Goal: Task Accomplishment & Management: Complete application form

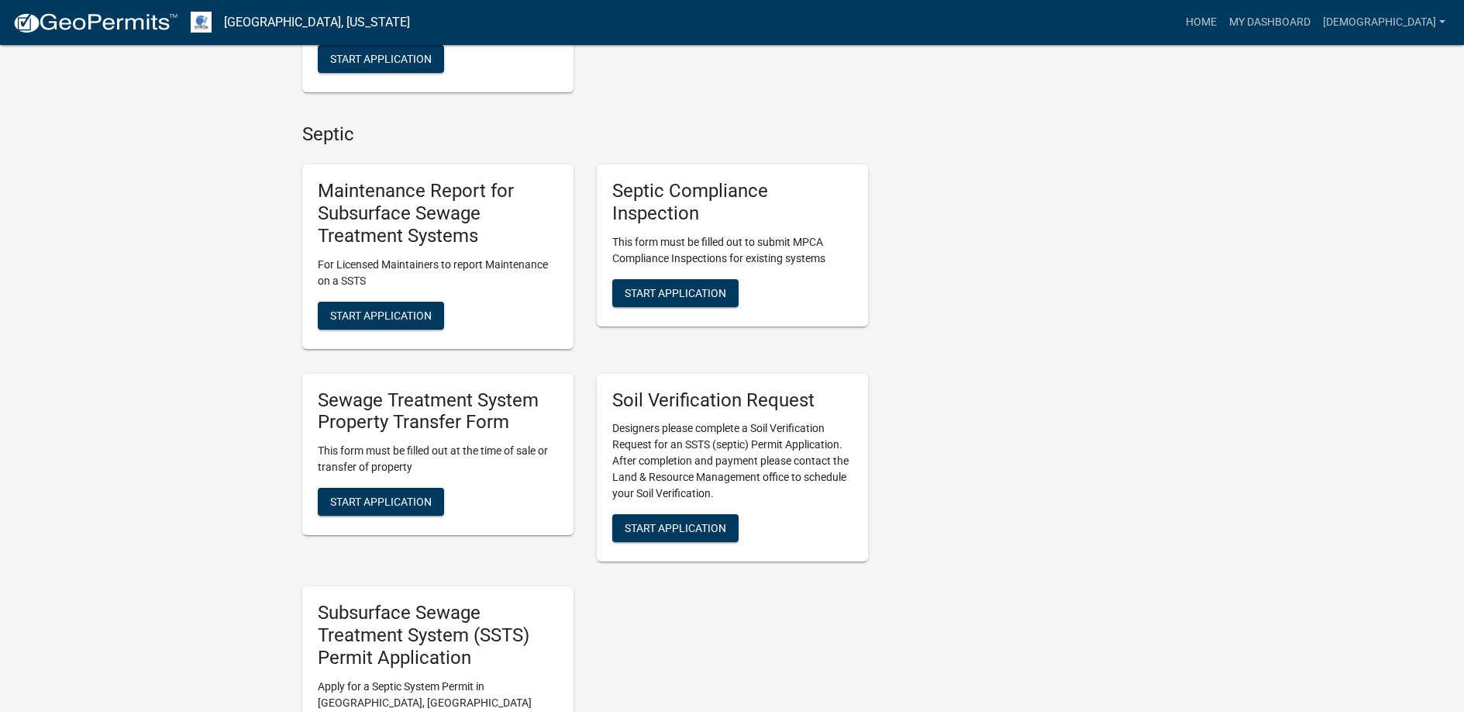
scroll to position [853, 0]
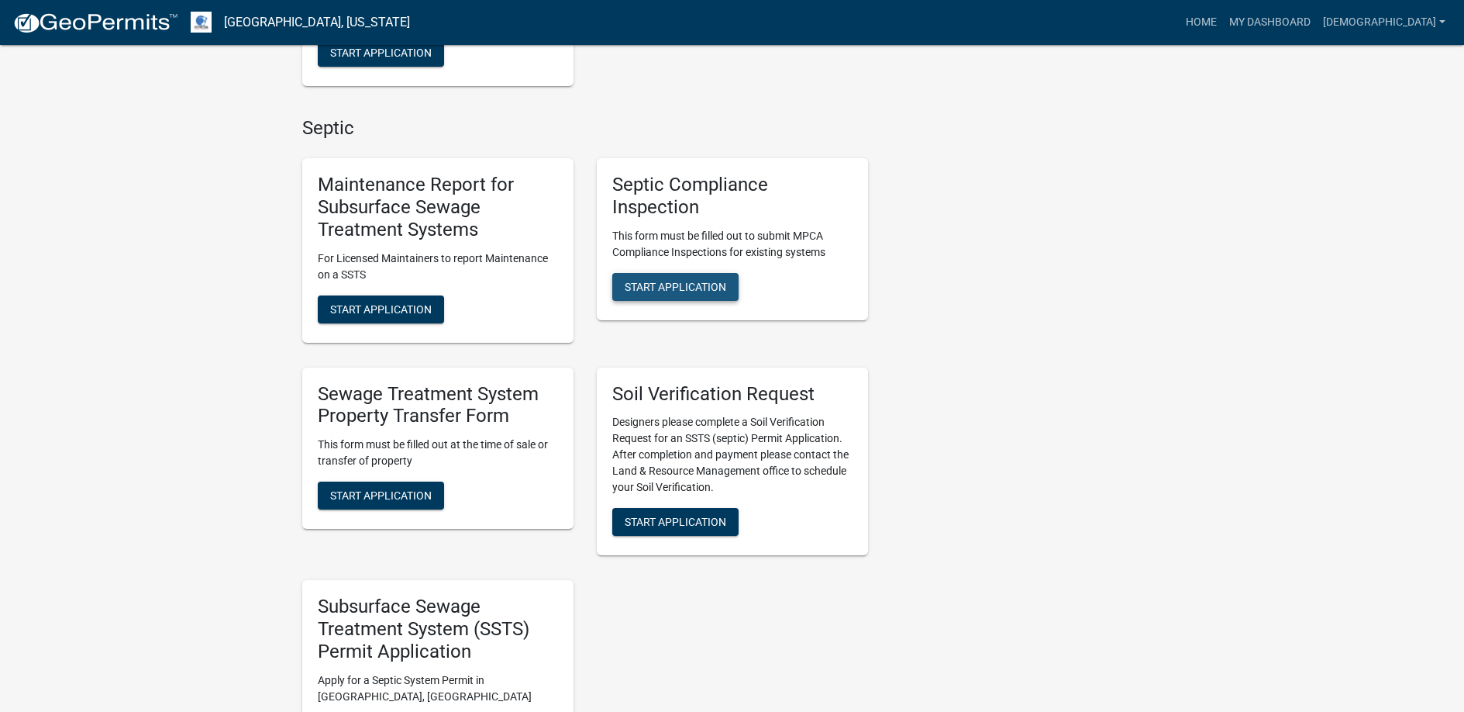
click at [674, 280] on span "Start Application" at bounding box center [676, 286] width 102 height 12
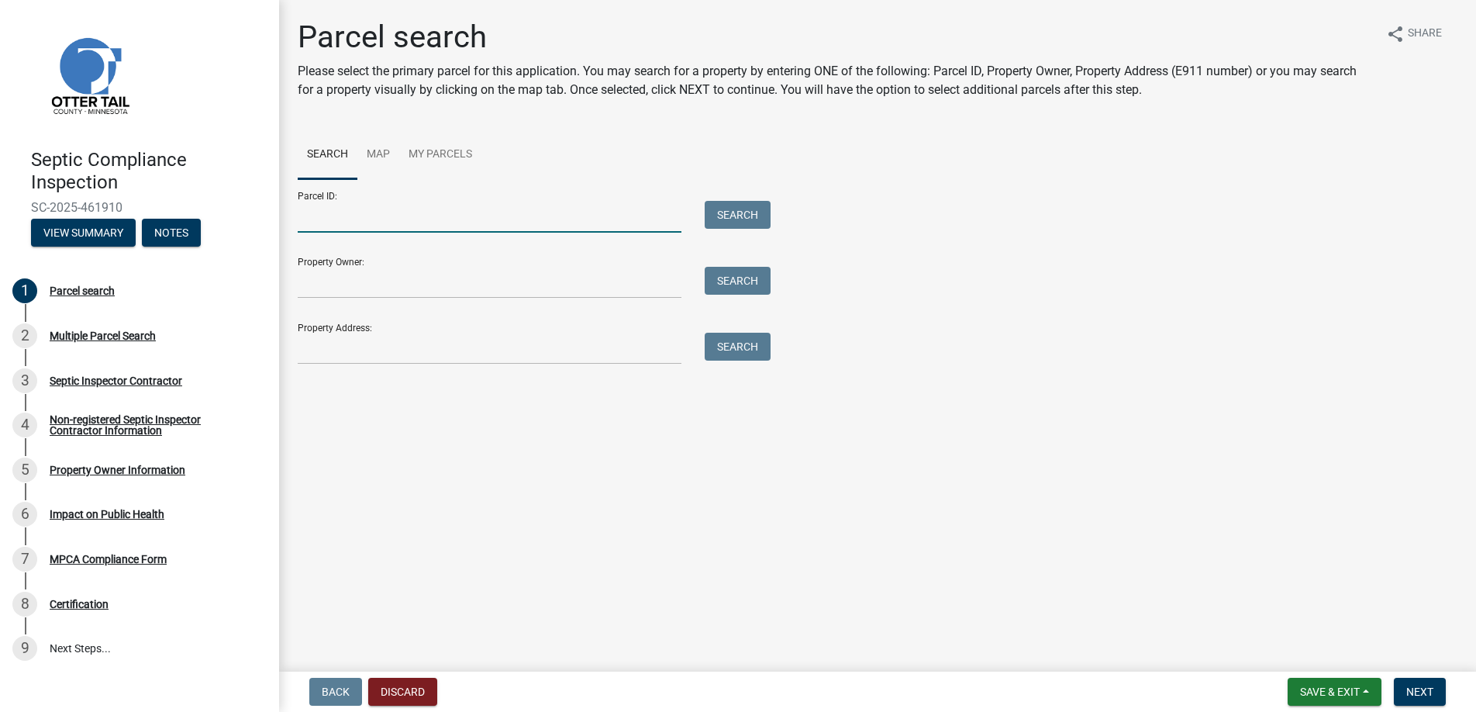
click at [330, 219] on input "Parcel ID:" at bounding box center [490, 217] width 384 height 32
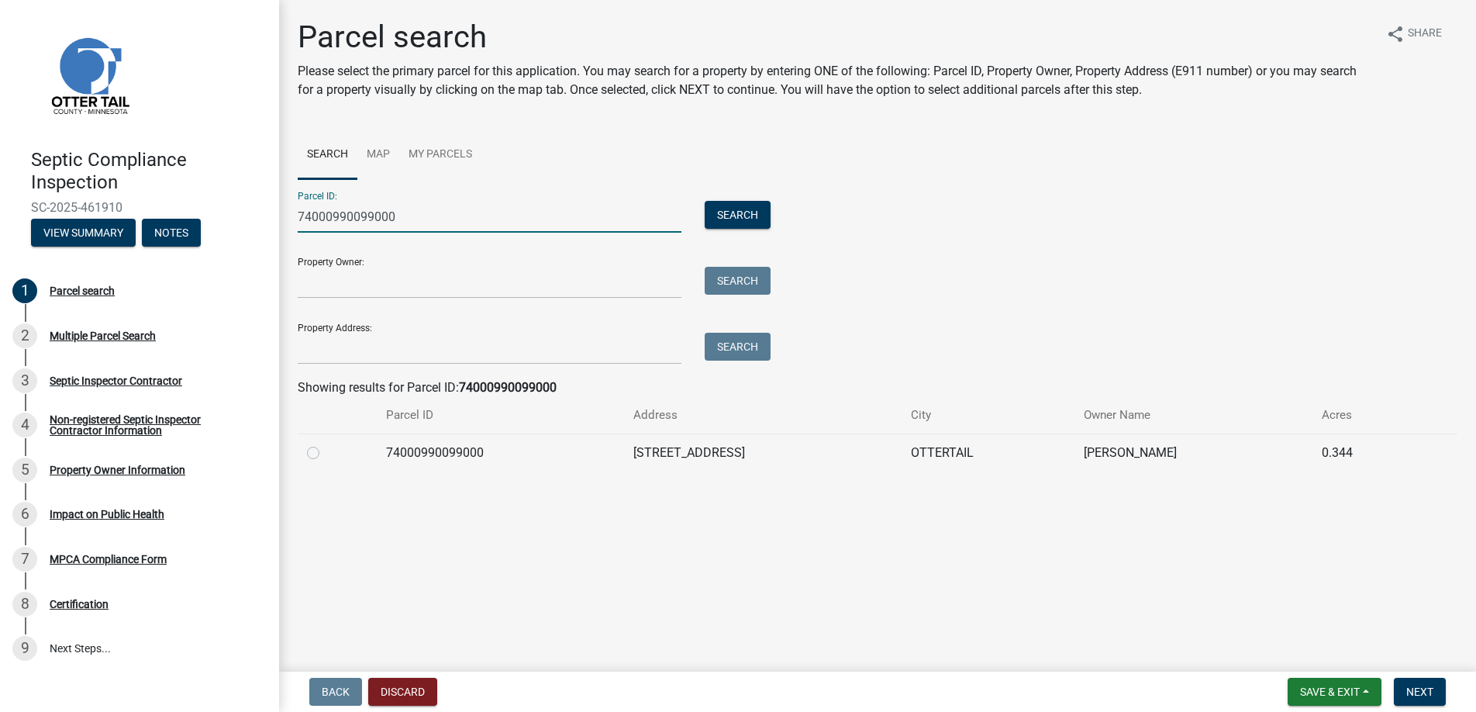
type input "74000990099000"
click at [326, 443] on label at bounding box center [326, 443] width 0 height 0
click at [326, 450] on input "radio" at bounding box center [331, 448] width 10 height 10
radio input "true"
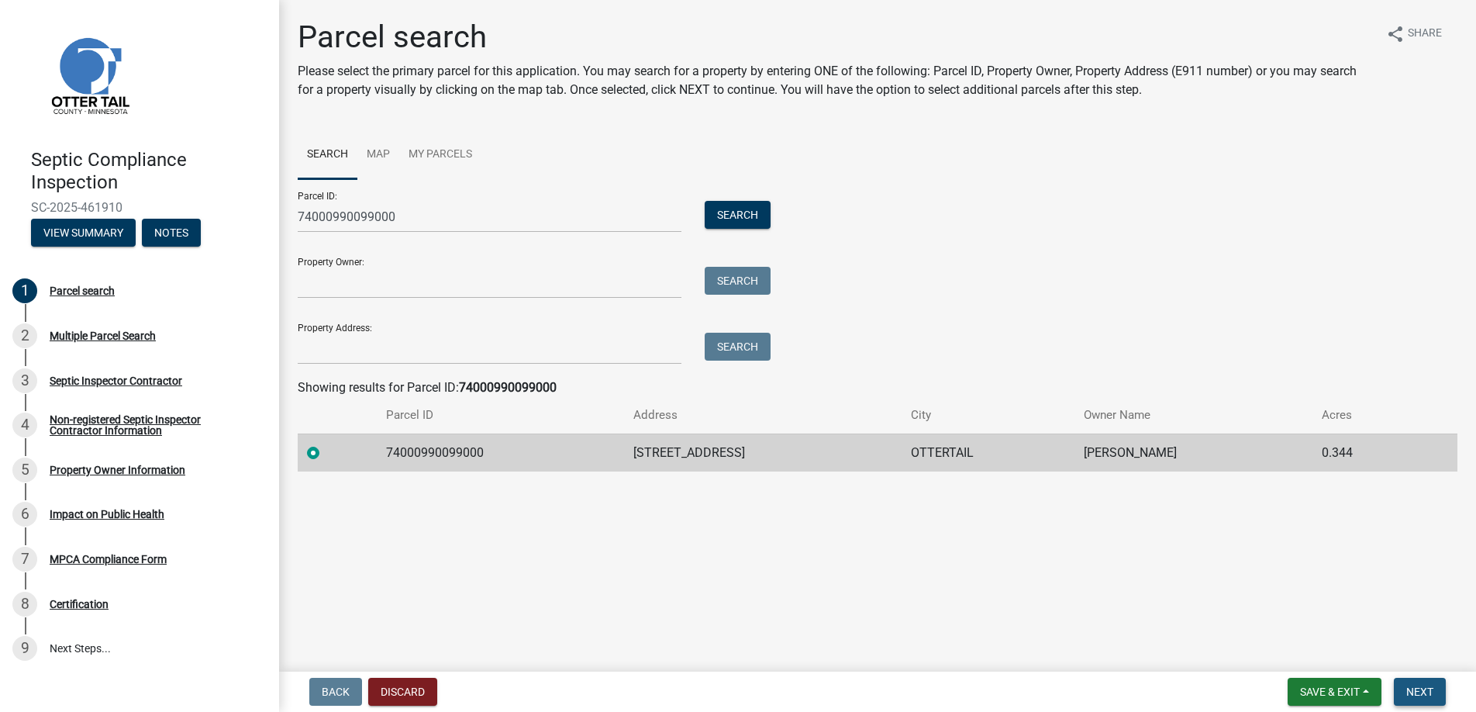
click at [1418, 691] on span "Next" at bounding box center [1419, 691] width 27 height 12
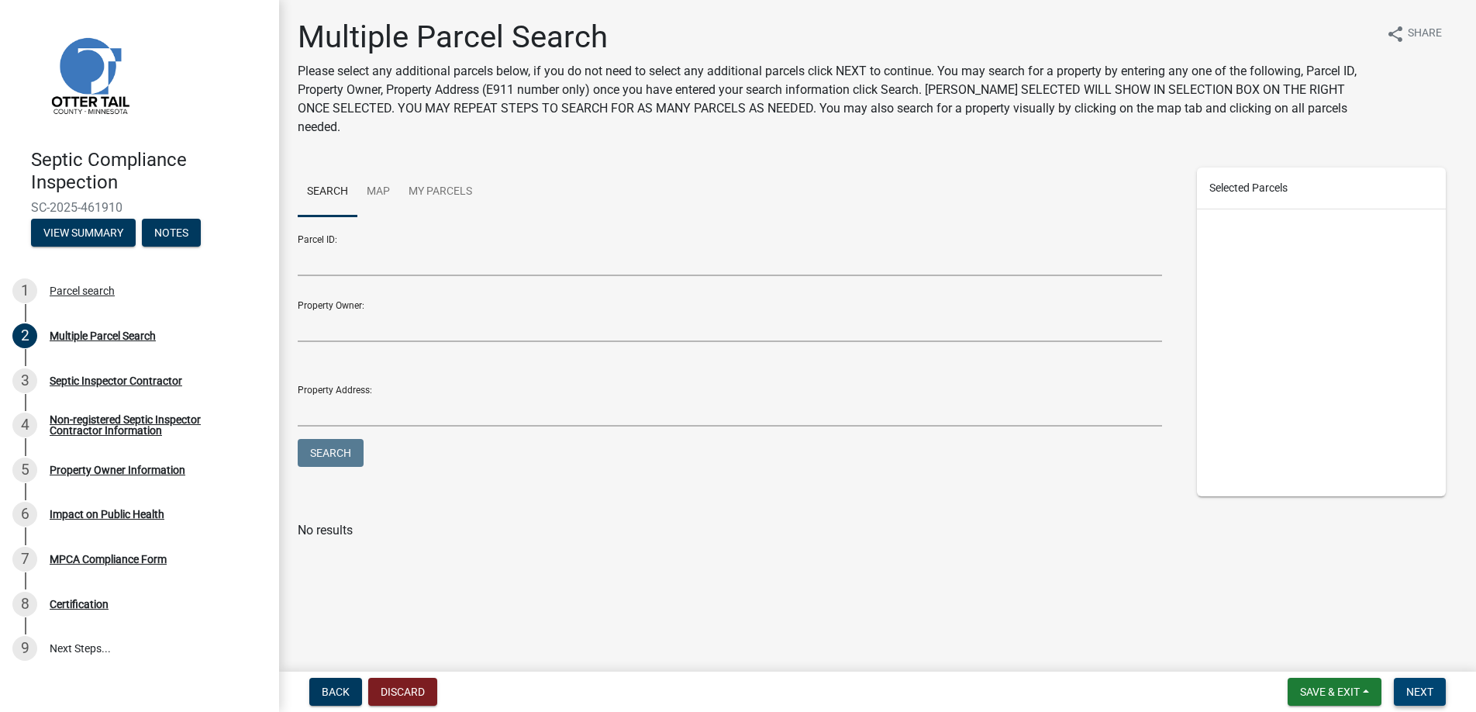
click at [1418, 691] on span "Next" at bounding box center [1419, 691] width 27 height 12
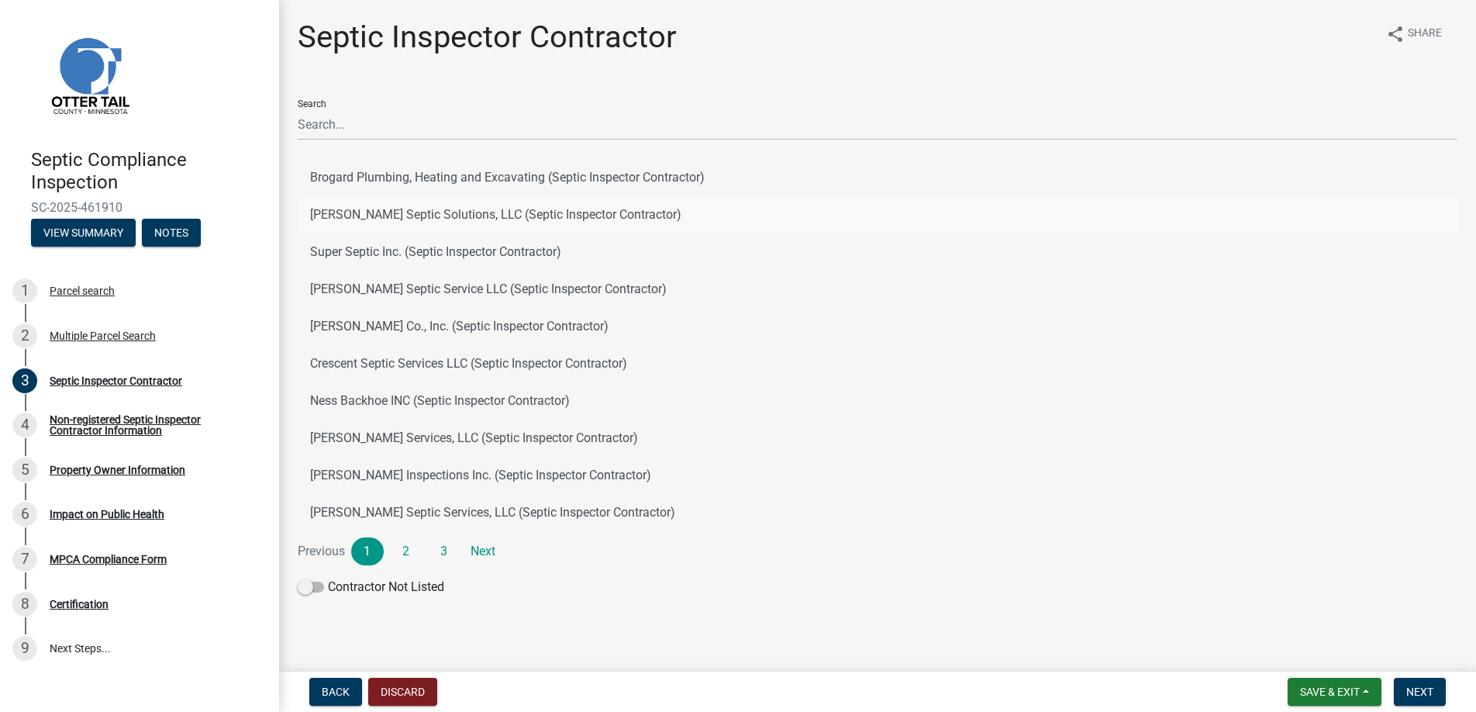
click at [382, 212] on button "[PERSON_NAME] Septic Solutions, LLC (Septic Inspector Contractor)" at bounding box center [878, 214] width 1160 height 37
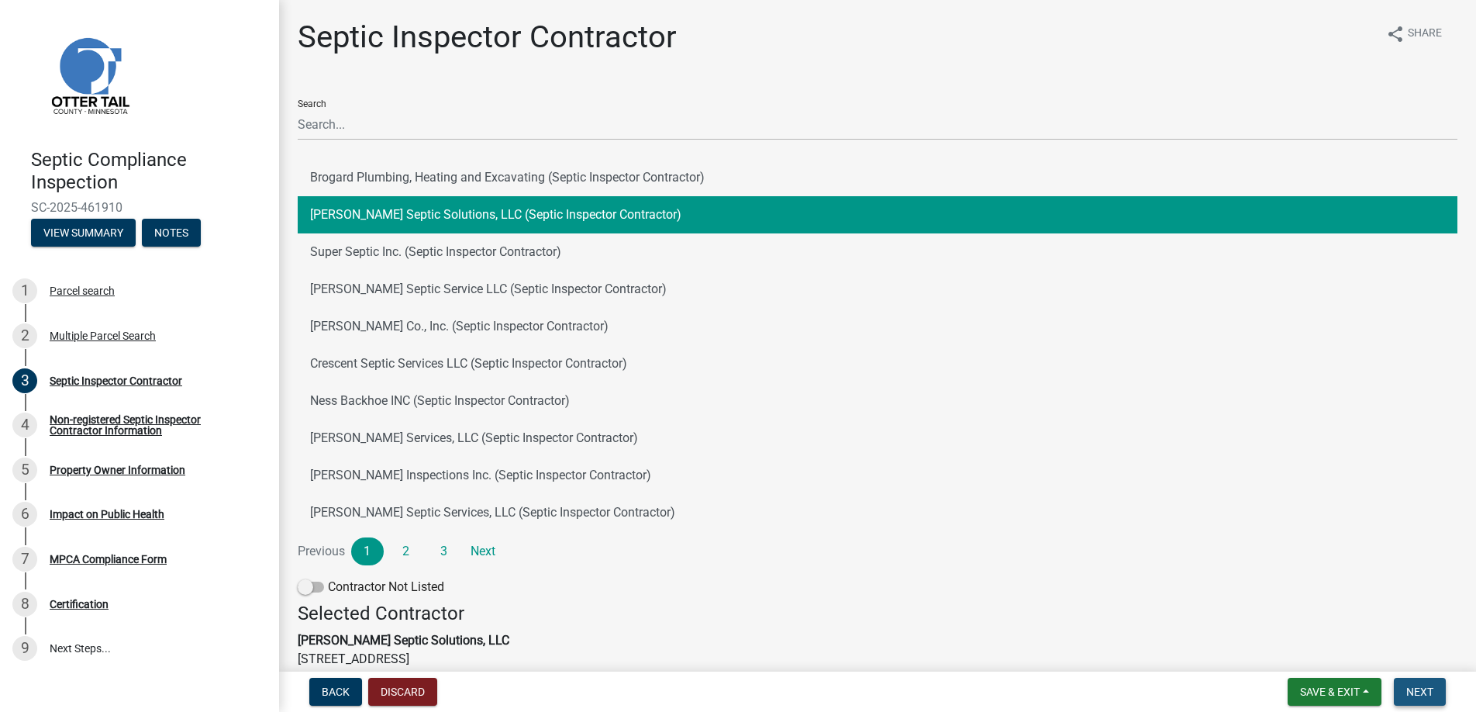
click at [1420, 692] on span "Next" at bounding box center [1419, 691] width 27 height 12
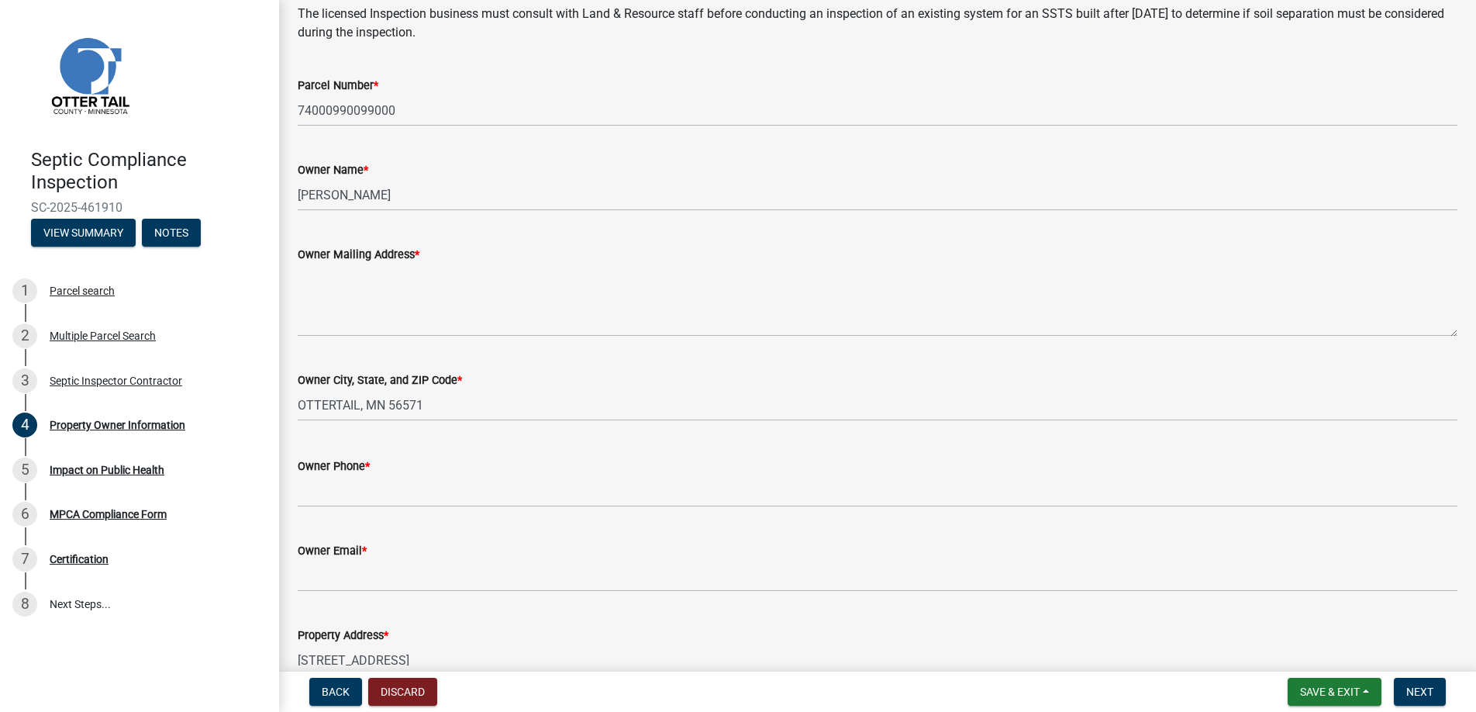
scroll to position [155, 0]
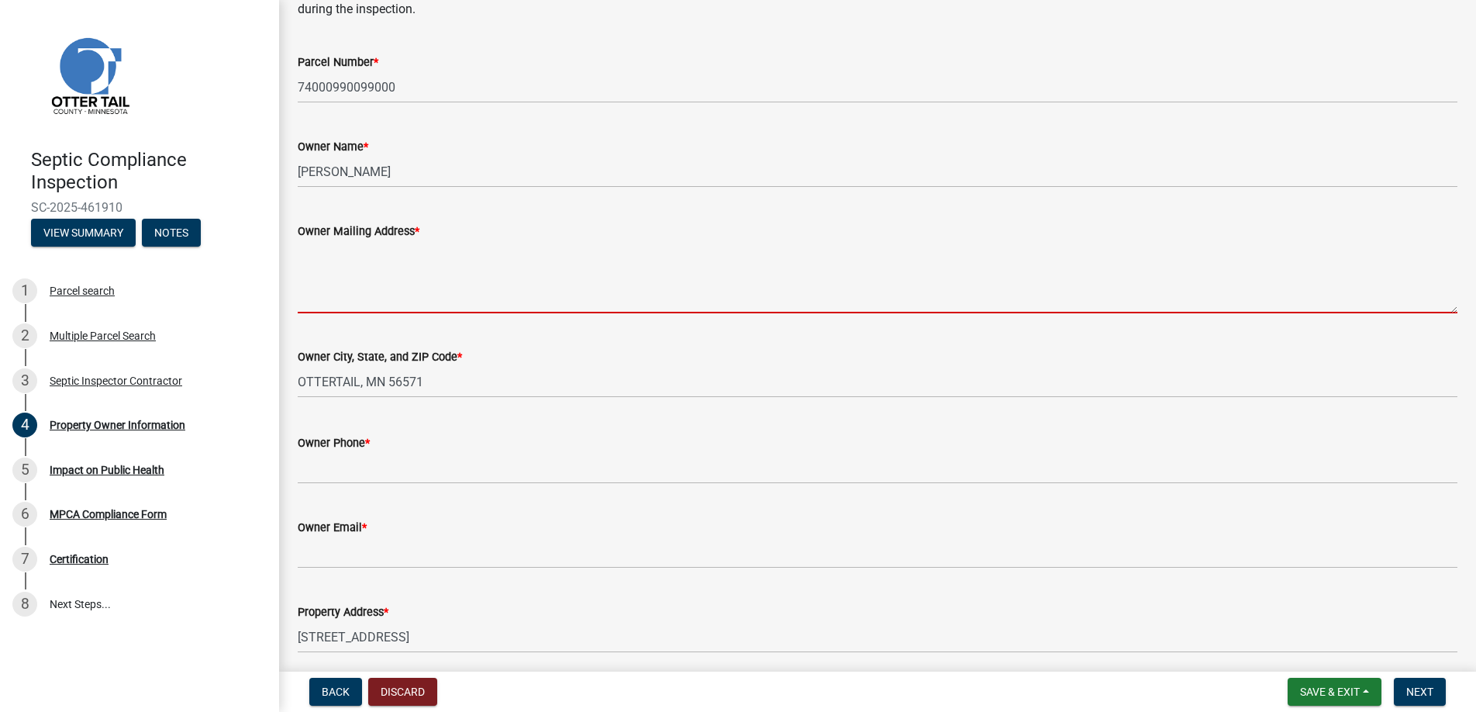
click at [344, 298] on textarea "Owner Mailing Address *" at bounding box center [878, 276] width 1160 height 73
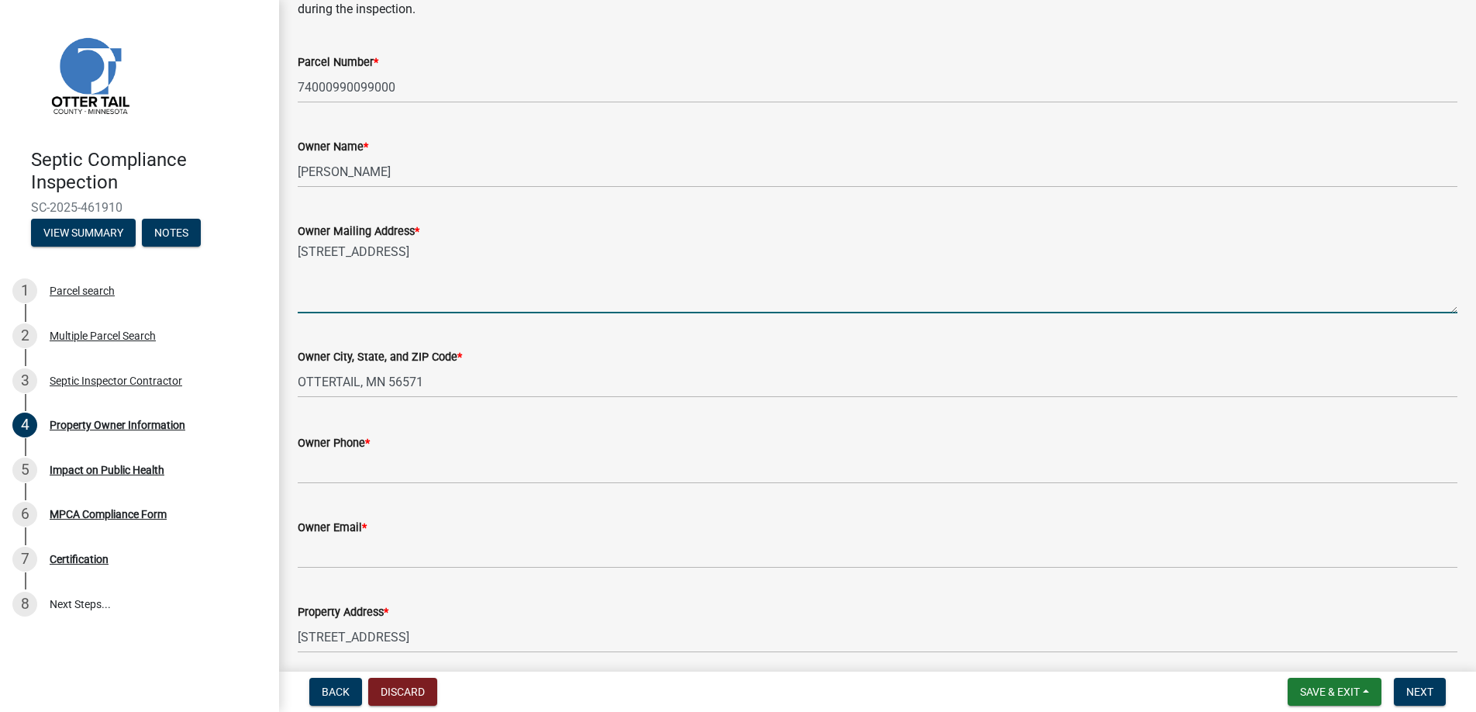
type textarea "[STREET_ADDRESS]"
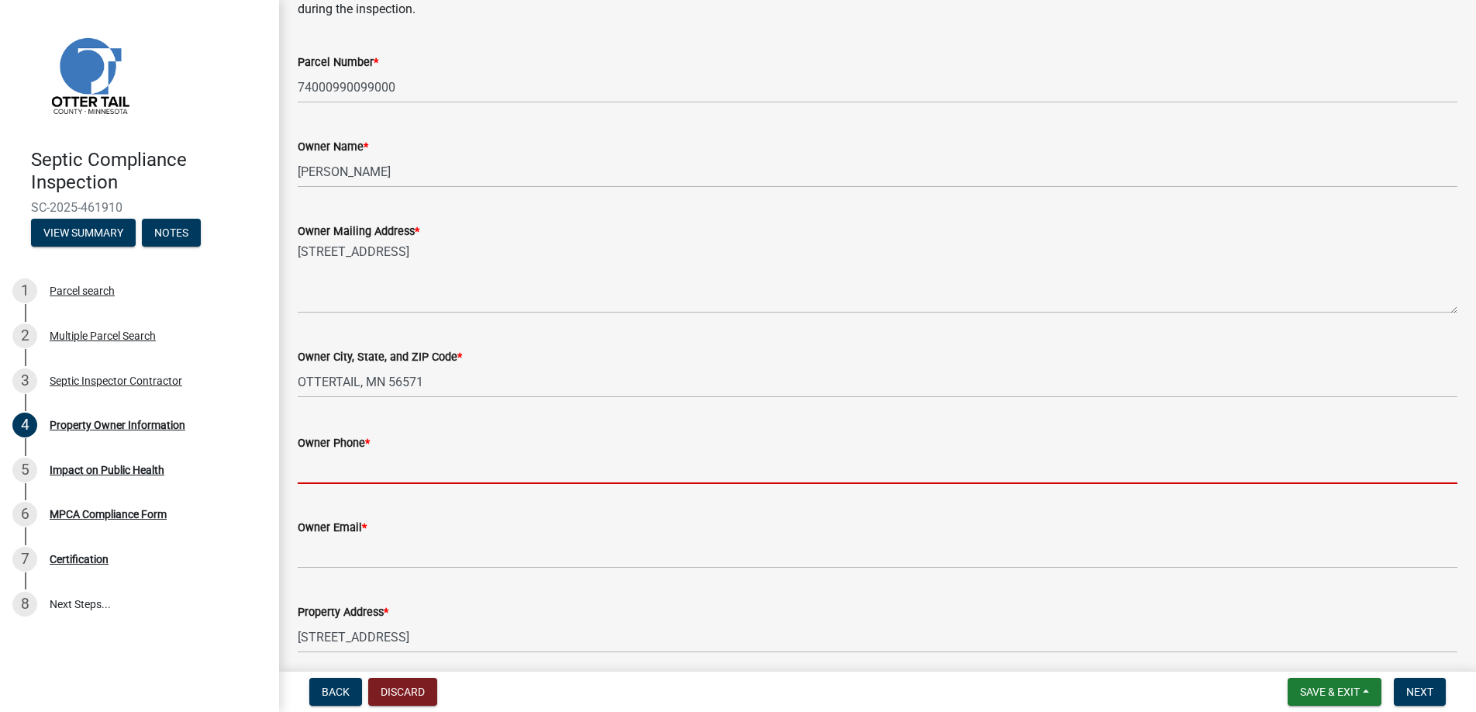
click at [341, 468] on input "Owner Phone *" at bounding box center [878, 468] width 1160 height 32
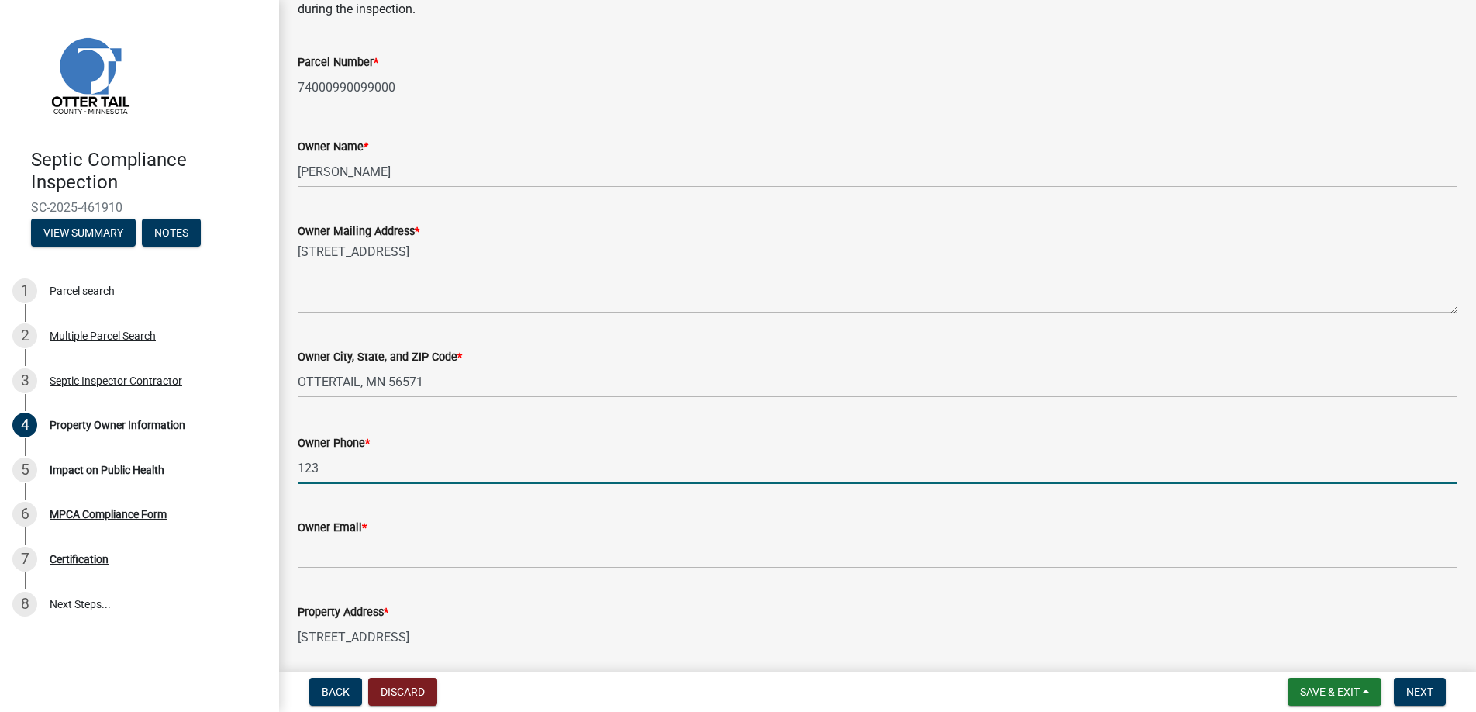
type input "123-456-7890"
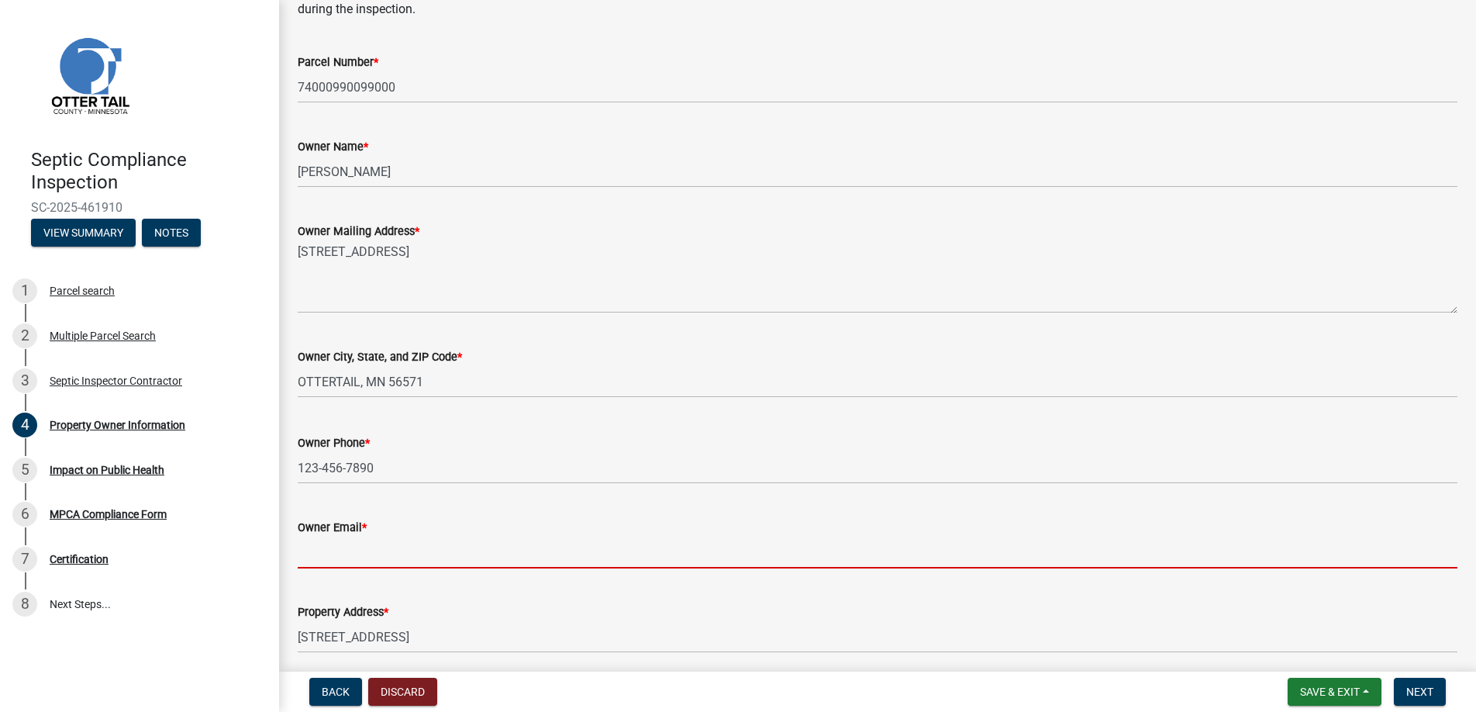
click at [346, 556] on input "Owner Email *" at bounding box center [878, 552] width 1160 height 32
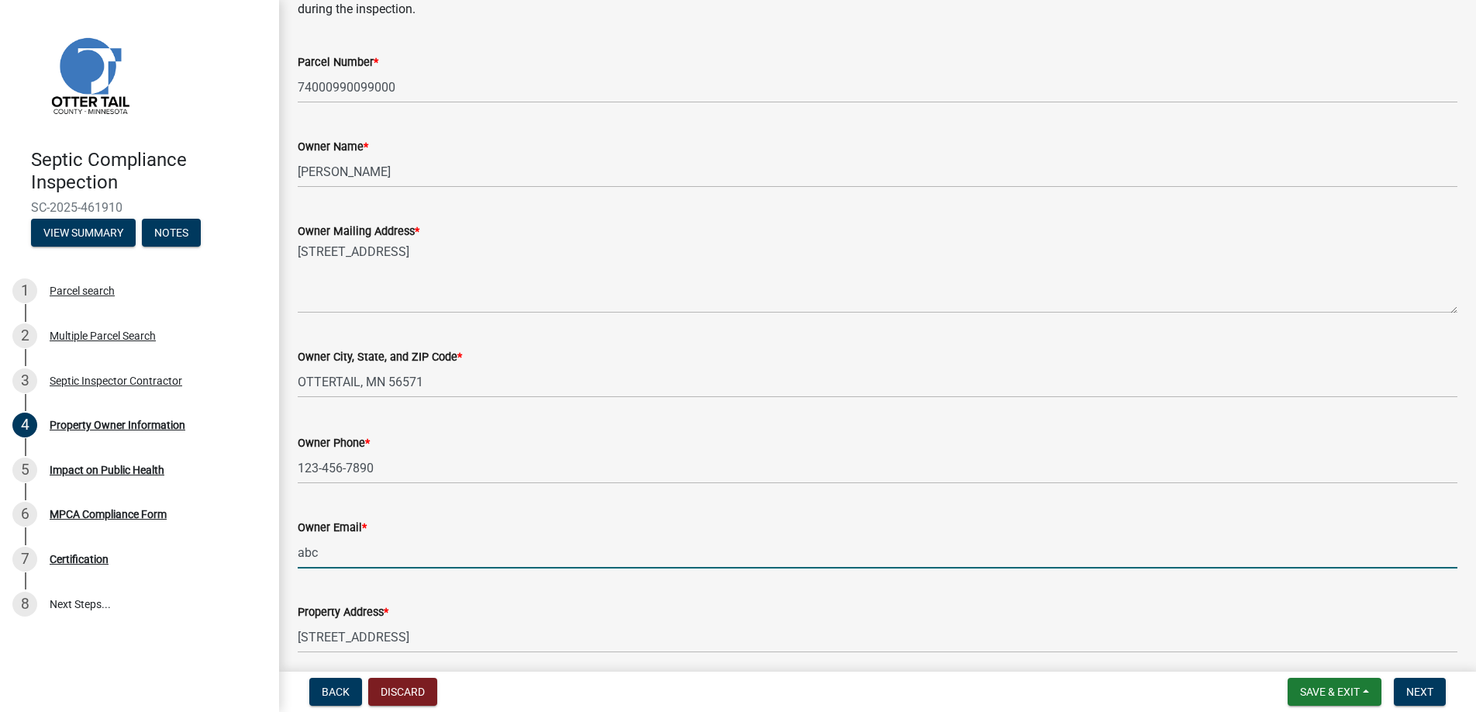
type input "[EMAIL_ADDRESS][DOMAIN_NAME]"
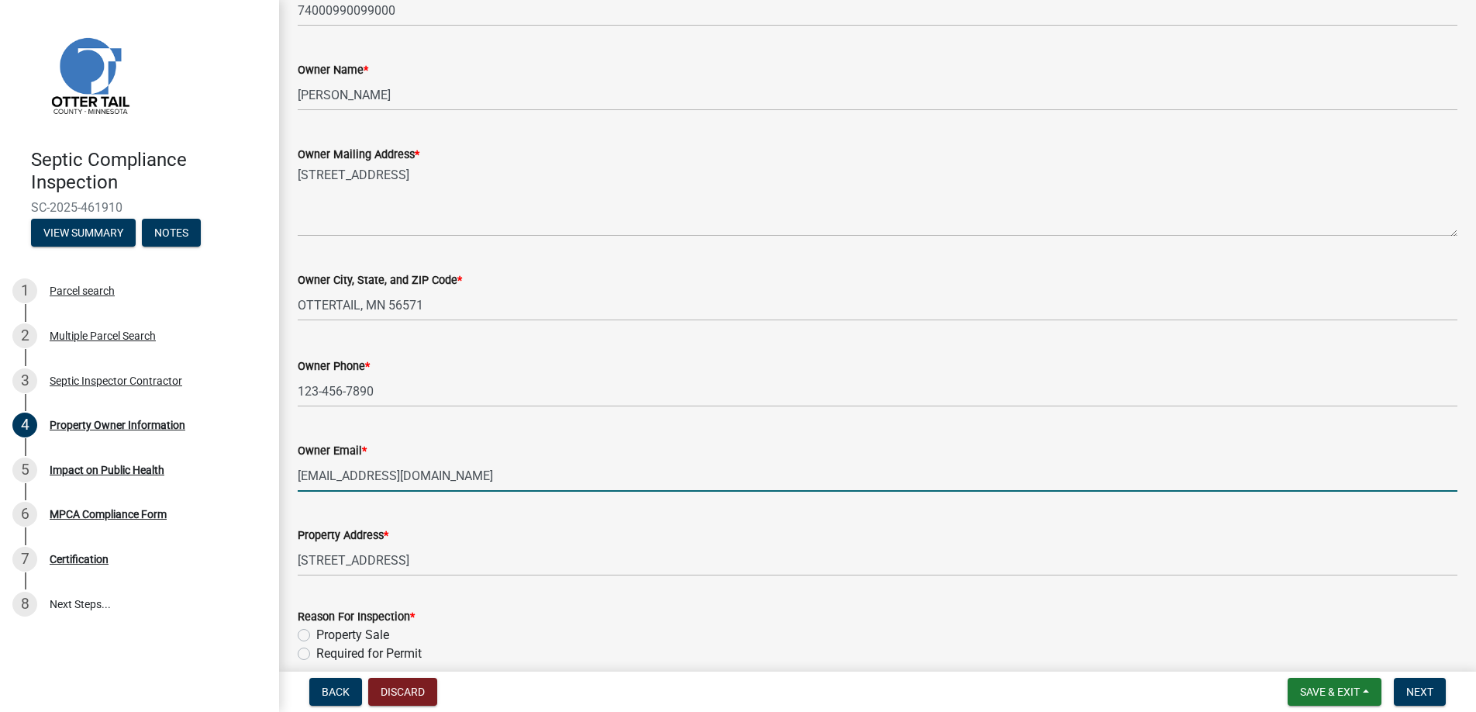
scroll to position [322, 0]
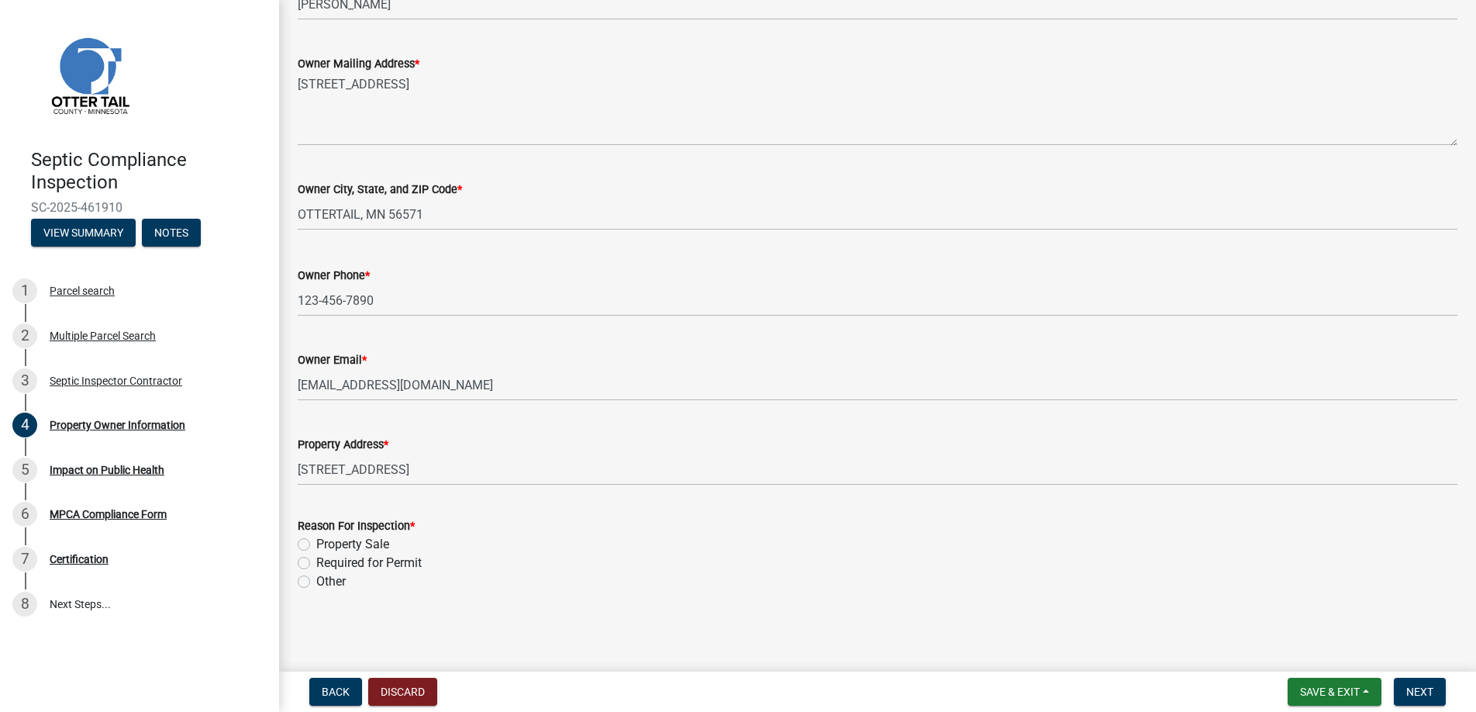
click at [316, 543] on label "Property Sale" at bounding box center [352, 544] width 73 height 19
click at [316, 543] on input "Property Sale" at bounding box center [321, 540] width 10 height 10
radio input "true"
click at [1417, 691] on span "Next" at bounding box center [1419, 691] width 27 height 12
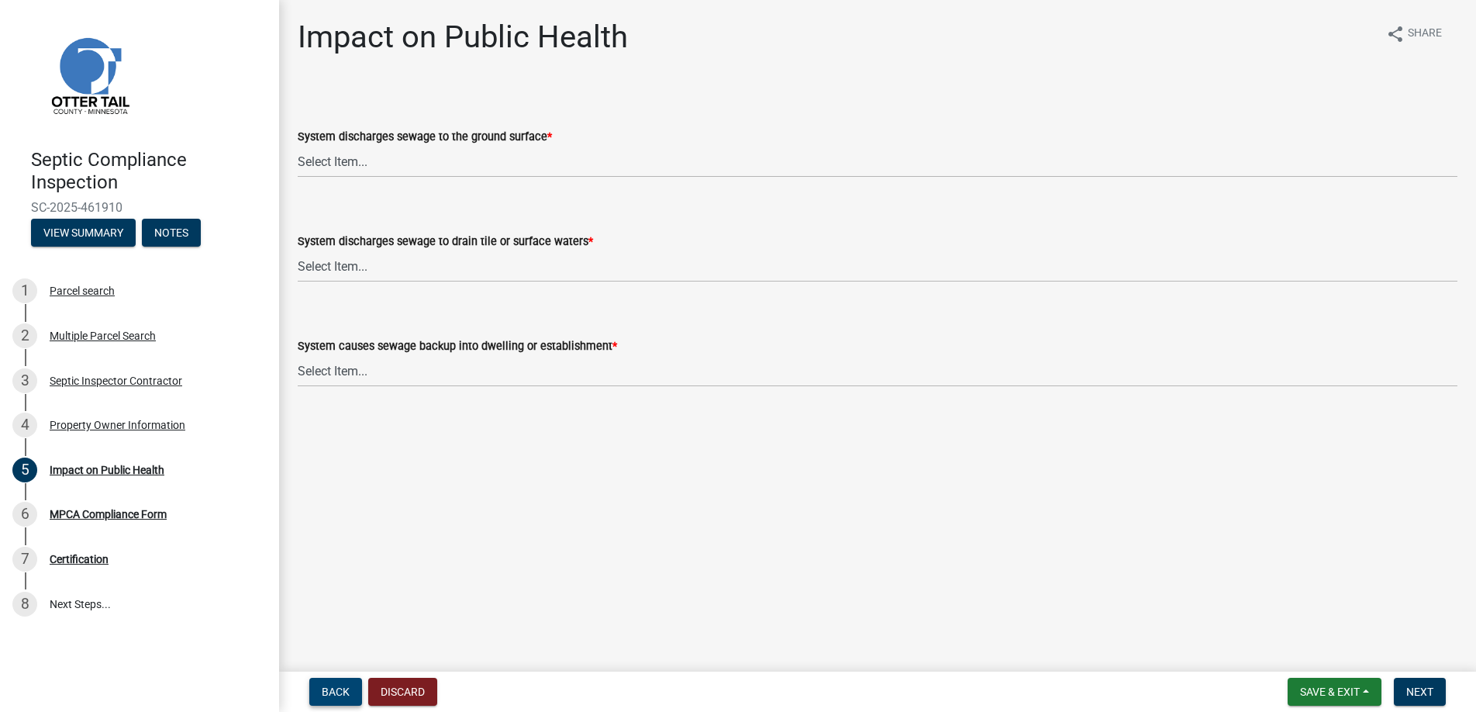
click at [339, 691] on span "Back" at bounding box center [336, 691] width 28 height 12
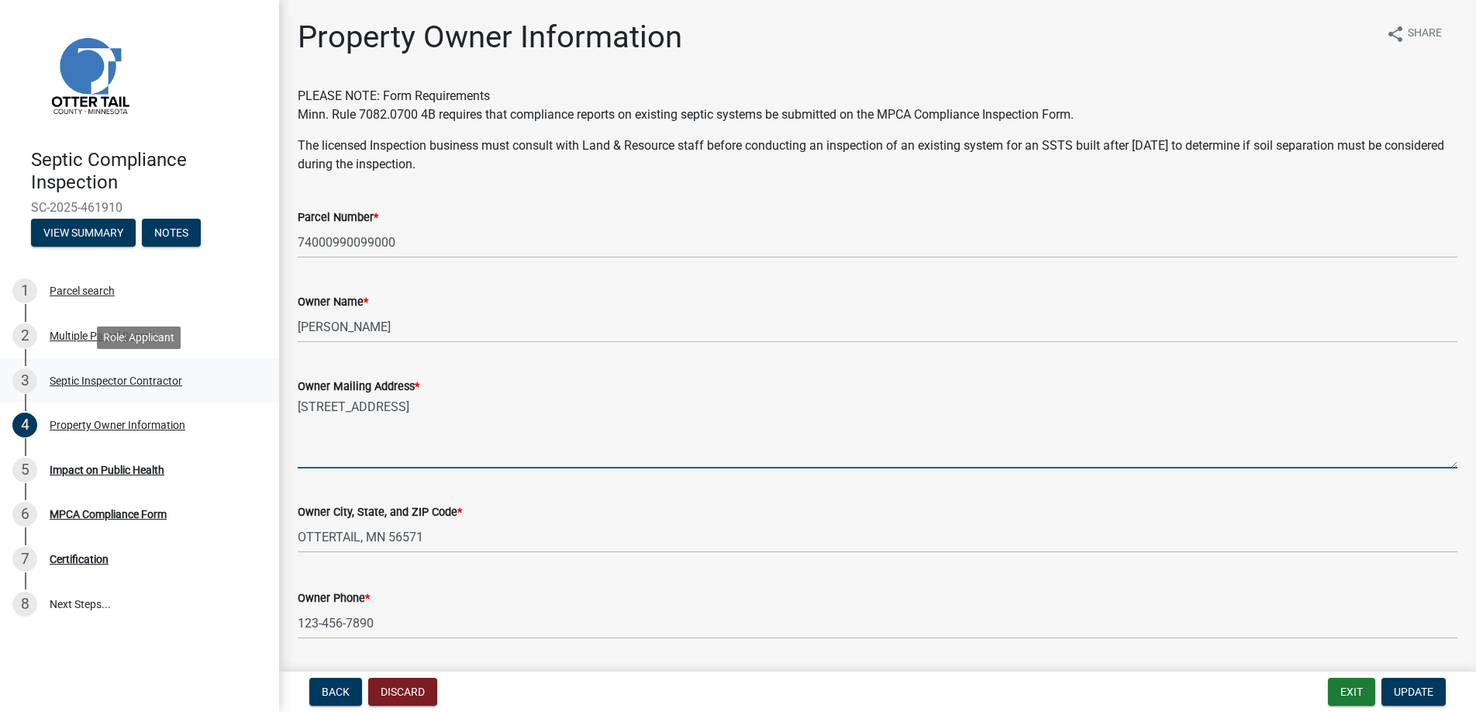
drag, startPoint x: 294, startPoint y: 396, endPoint x: 261, endPoint y: 397, distance: 32.6
click at [261, 397] on div "Septic Compliance Inspection SC-2025-461910 View Summary Notes 1 Parcel search …" at bounding box center [738, 356] width 1476 height 712
type textarea "PO Box 131"
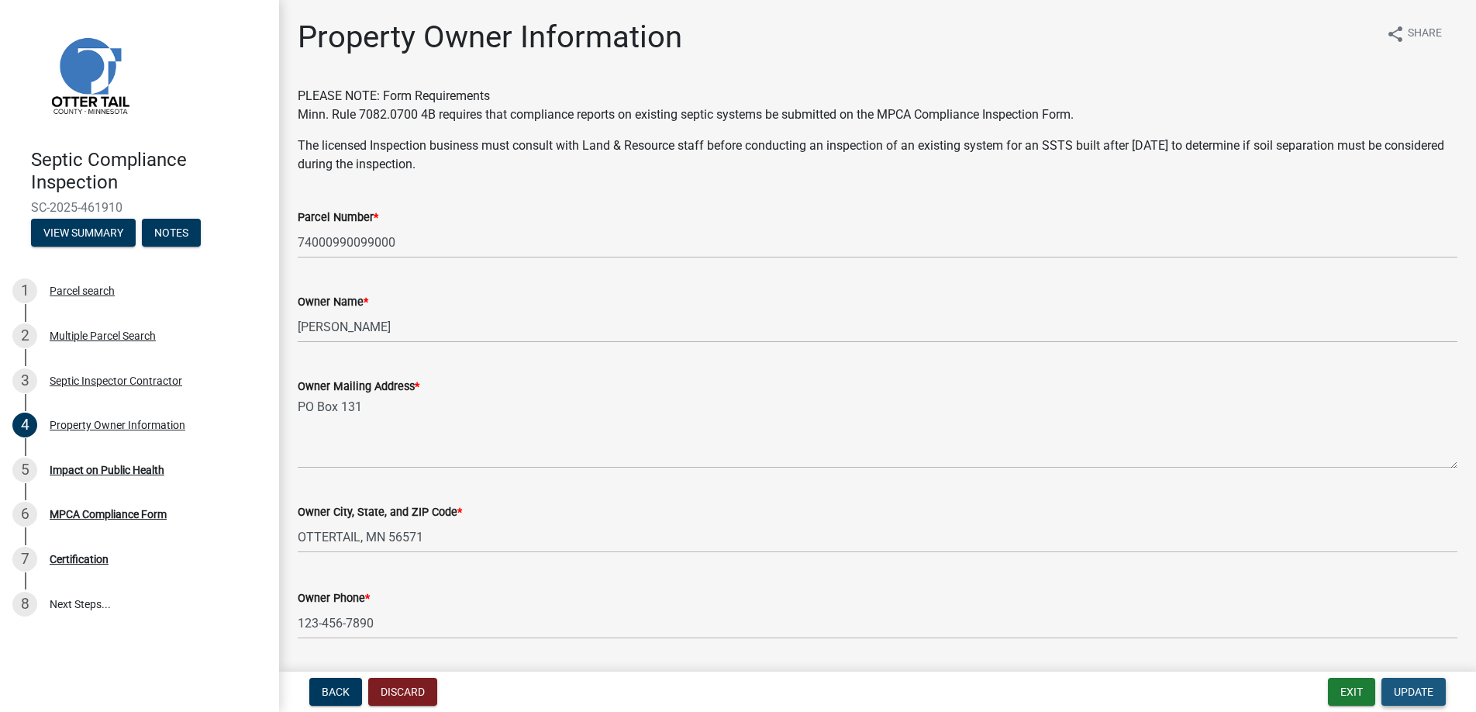
click at [1413, 691] on span "Update" at bounding box center [1414, 691] width 40 height 12
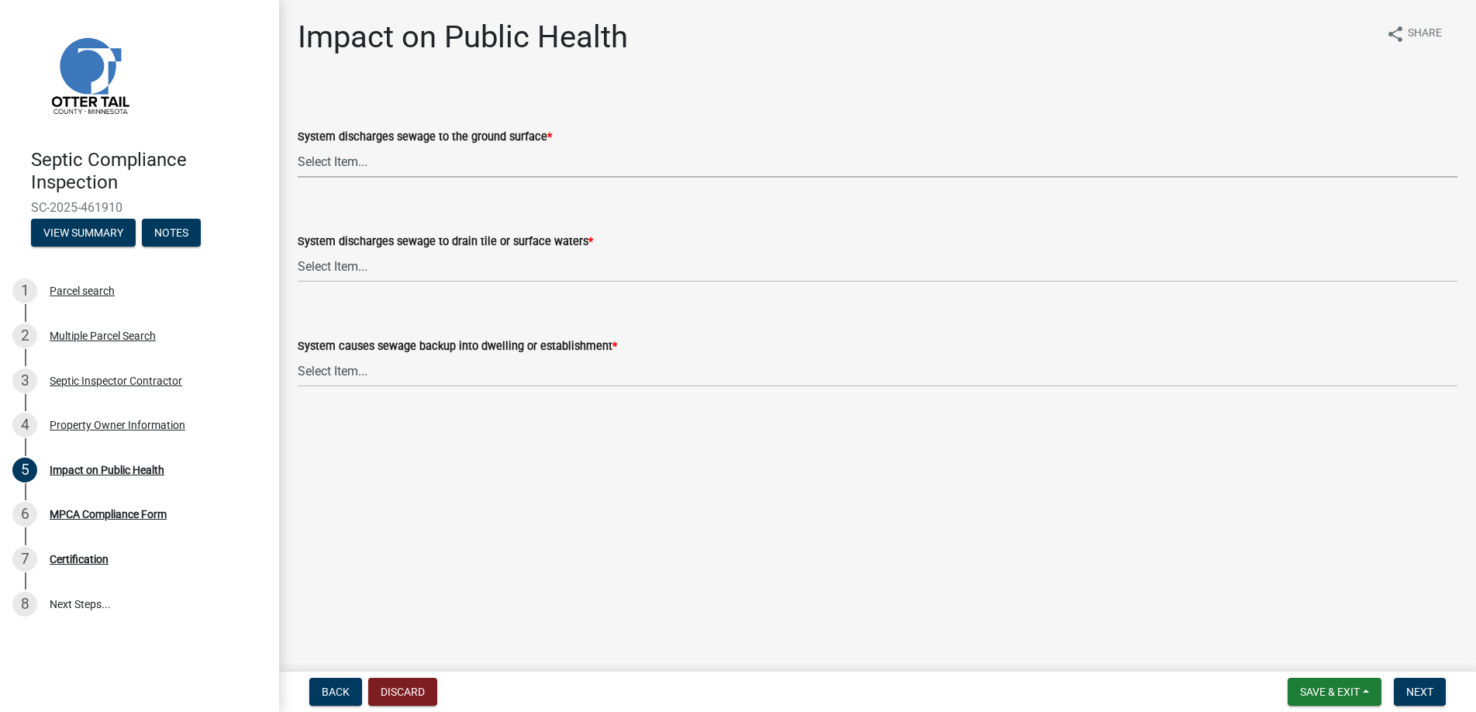
click at [411, 162] on select "Select Item... Yes No" at bounding box center [878, 162] width 1160 height 32
click at [298, 146] on select "Select Item... Yes No" at bounding box center [878, 162] width 1160 height 32
select select "9c5ef684-d0d4-4879-ab12-905ddbd81a72"
drag, startPoint x: 354, startPoint y: 267, endPoint x: 357, endPoint y: 281, distance: 15.0
click at [354, 267] on select "Select Item... Yes No" at bounding box center [878, 266] width 1160 height 32
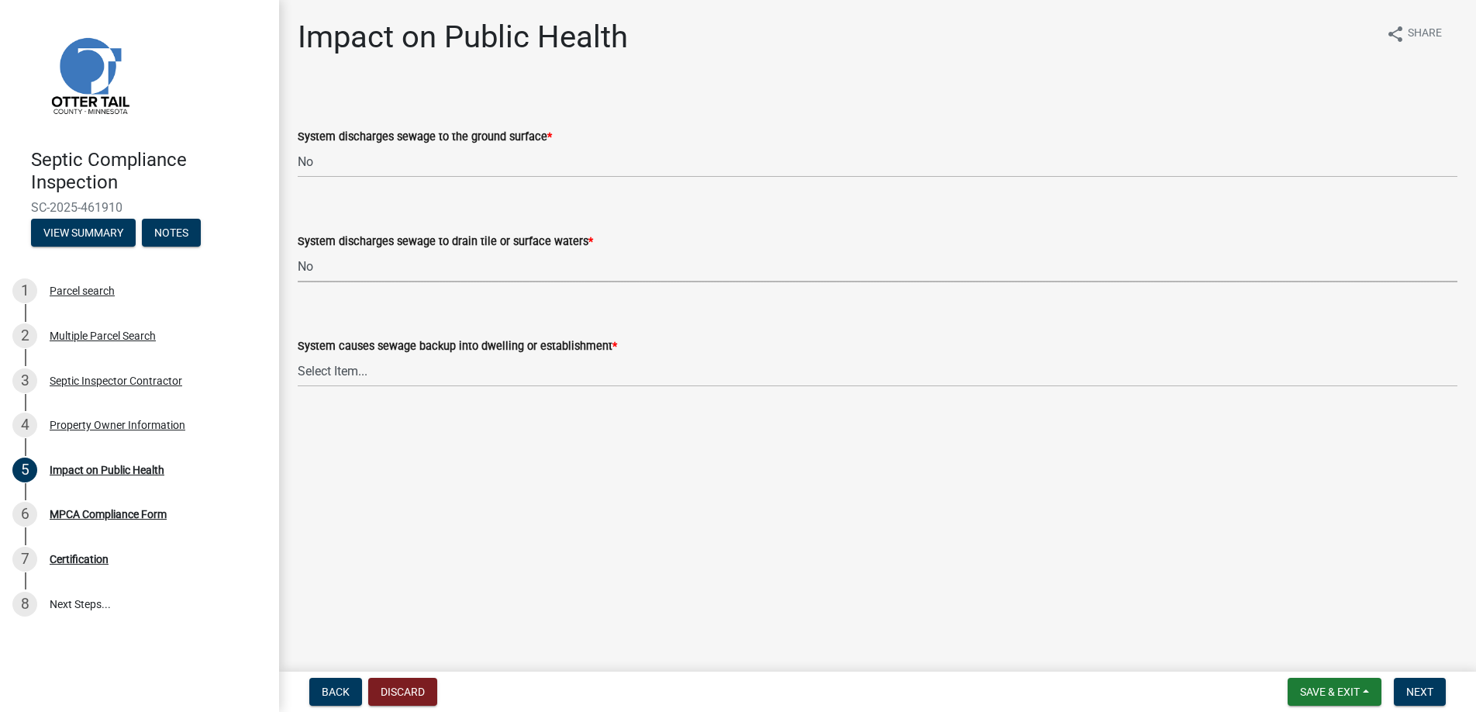
click at [298, 250] on select "Select Item... Yes No" at bounding box center [878, 266] width 1160 height 32
select select "7d491a2b-e9f0-4952-b474-53ca749b22af"
click at [367, 367] on select "Select Item... Yes No" at bounding box center [878, 371] width 1160 height 32
click at [298, 355] on select "Select Item... Yes No" at bounding box center [878, 371] width 1160 height 32
select select "6e07b46b-a403-4f3e-b4fc-218acc732c01"
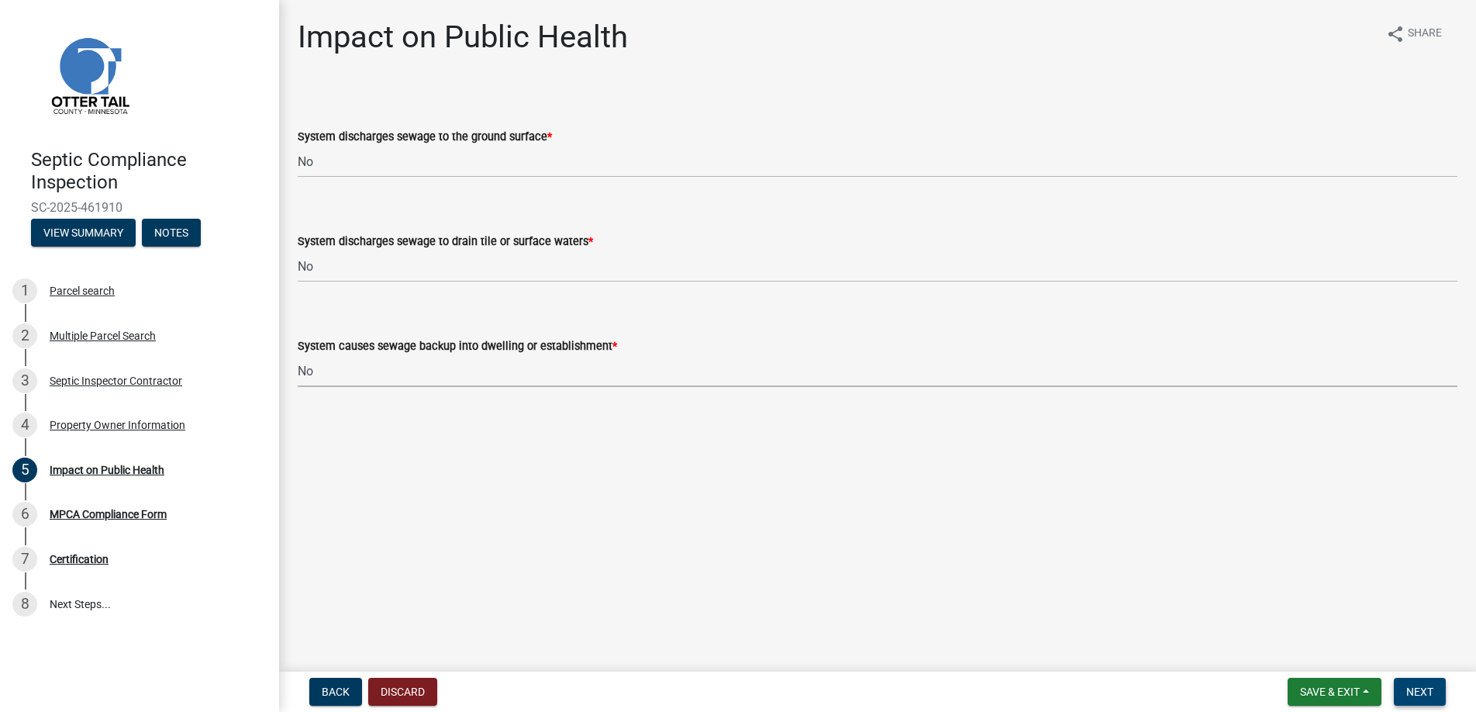
click at [1419, 687] on span "Next" at bounding box center [1419, 691] width 27 height 12
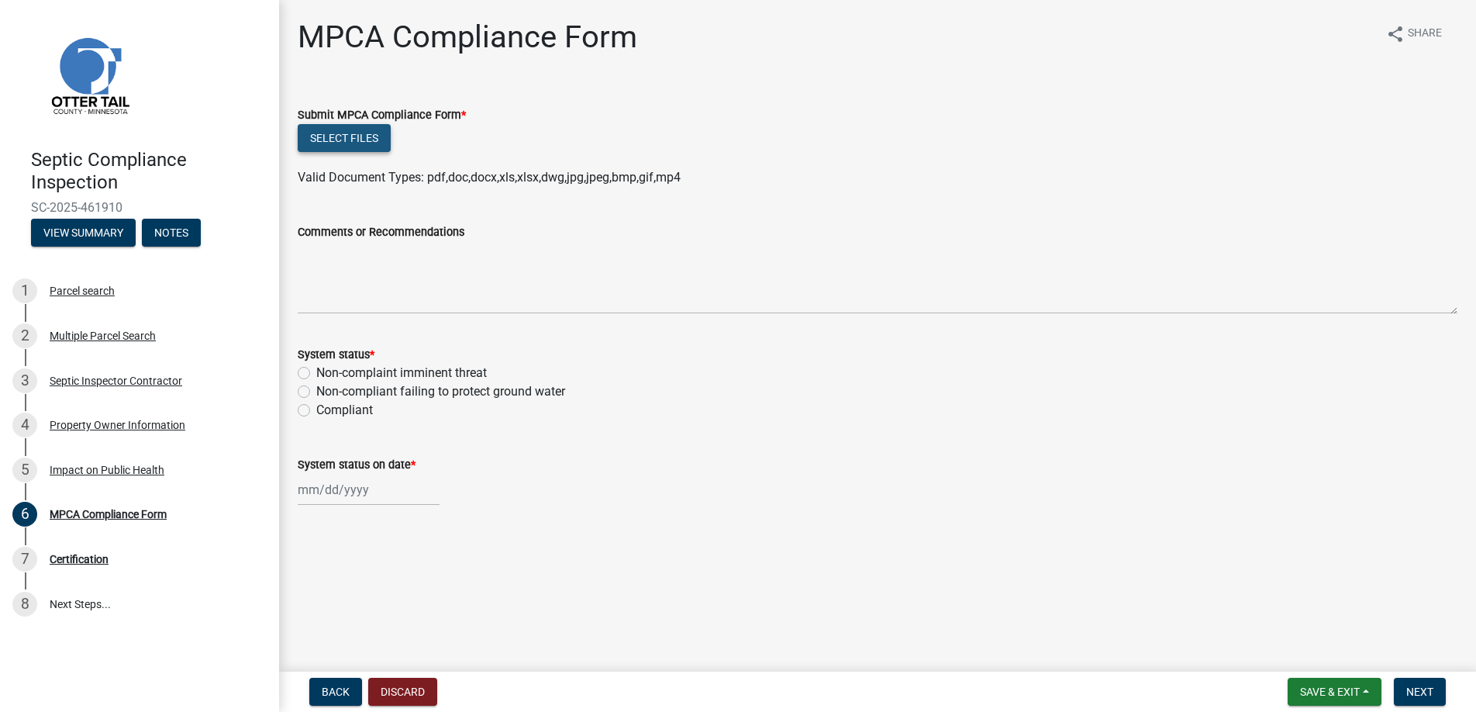
click at [337, 132] on button "Select files" at bounding box center [344, 138] width 93 height 28
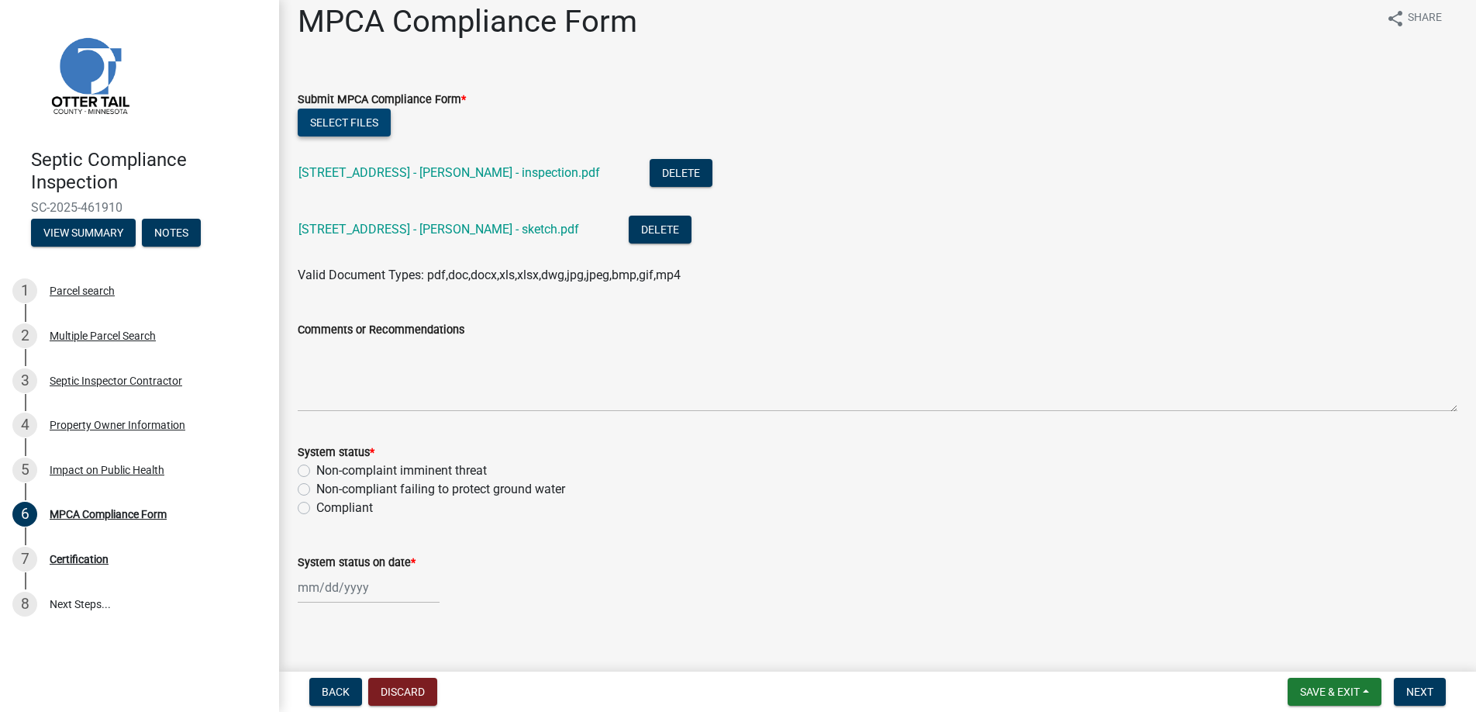
scroll to position [28, 0]
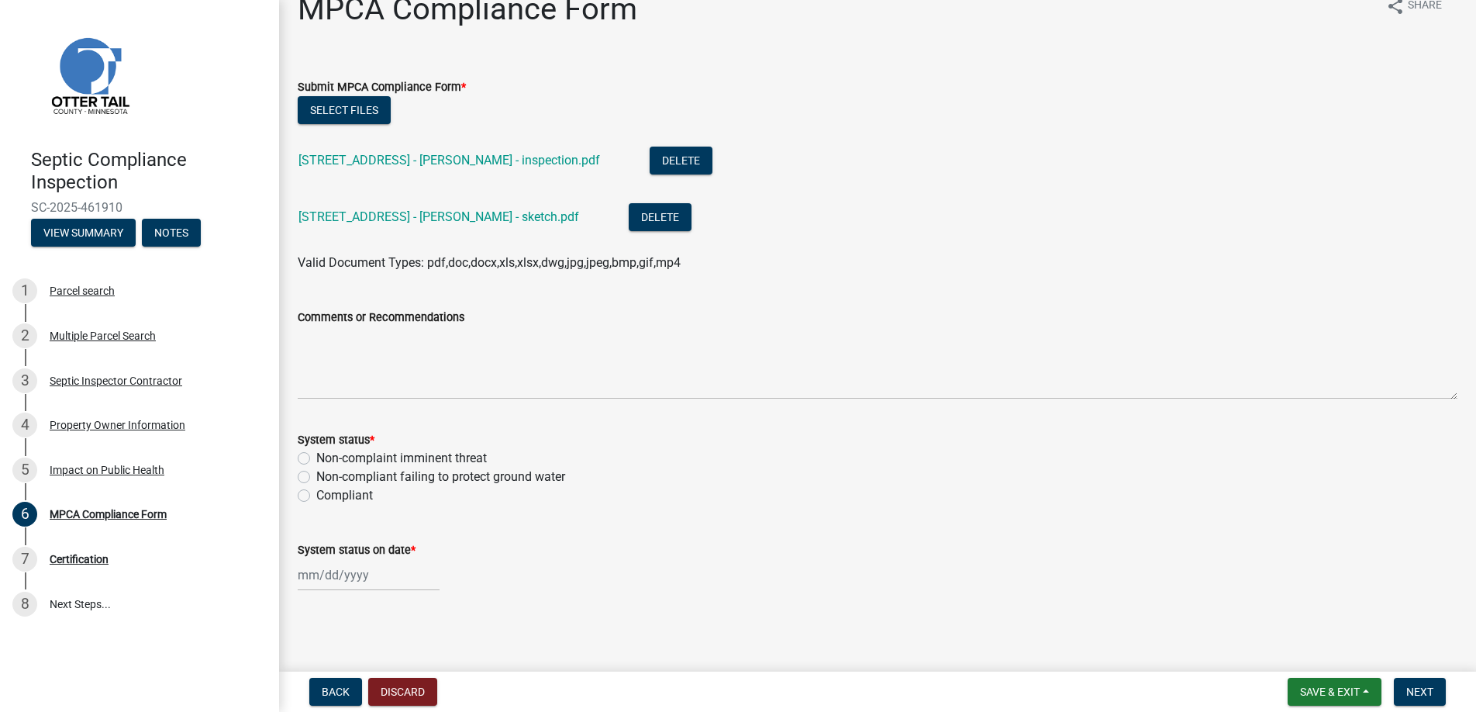
click at [316, 493] on label "Compliant" at bounding box center [344, 495] width 57 height 19
click at [316, 493] on input "Compliant" at bounding box center [321, 491] width 10 height 10
radio input "true"
click at [330, 576] on div at bounding box center [369, 575] width 142 height 32
select select "8"
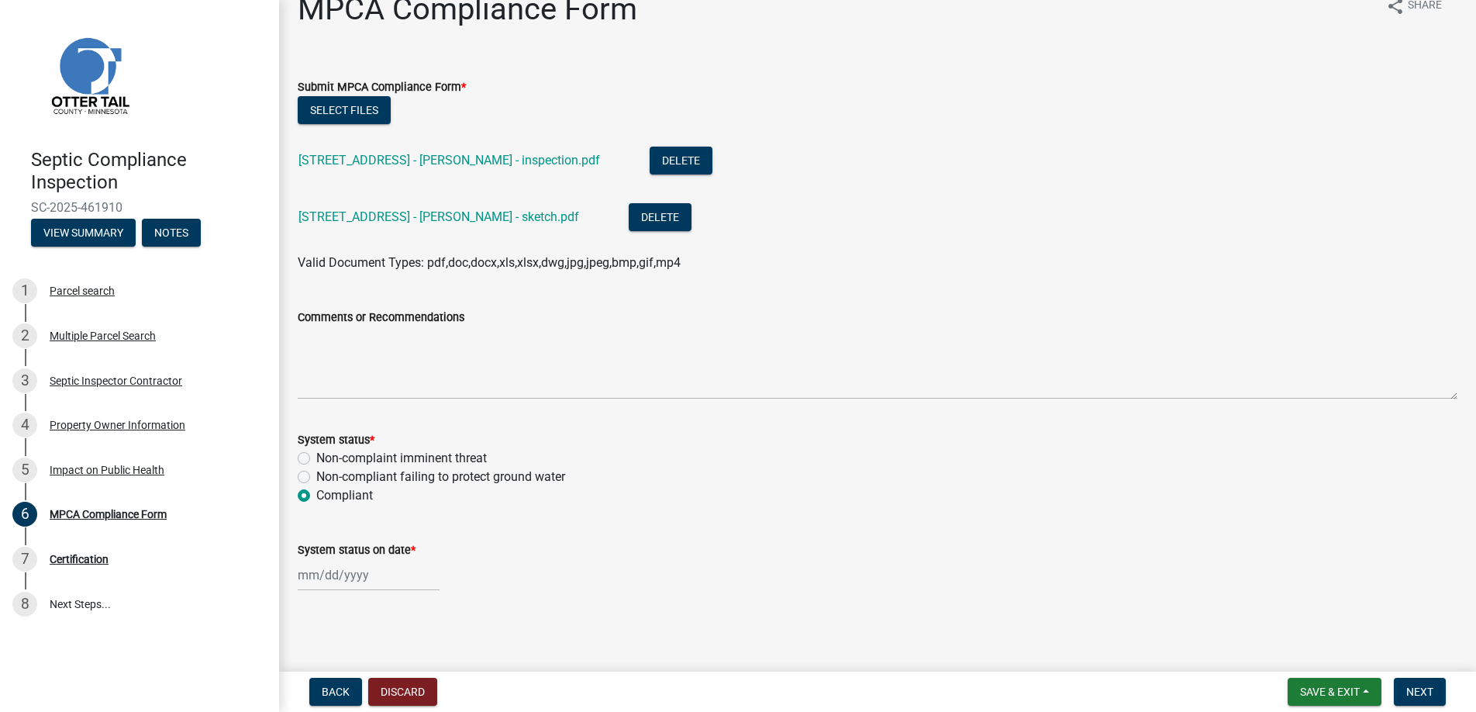
select select "2025"
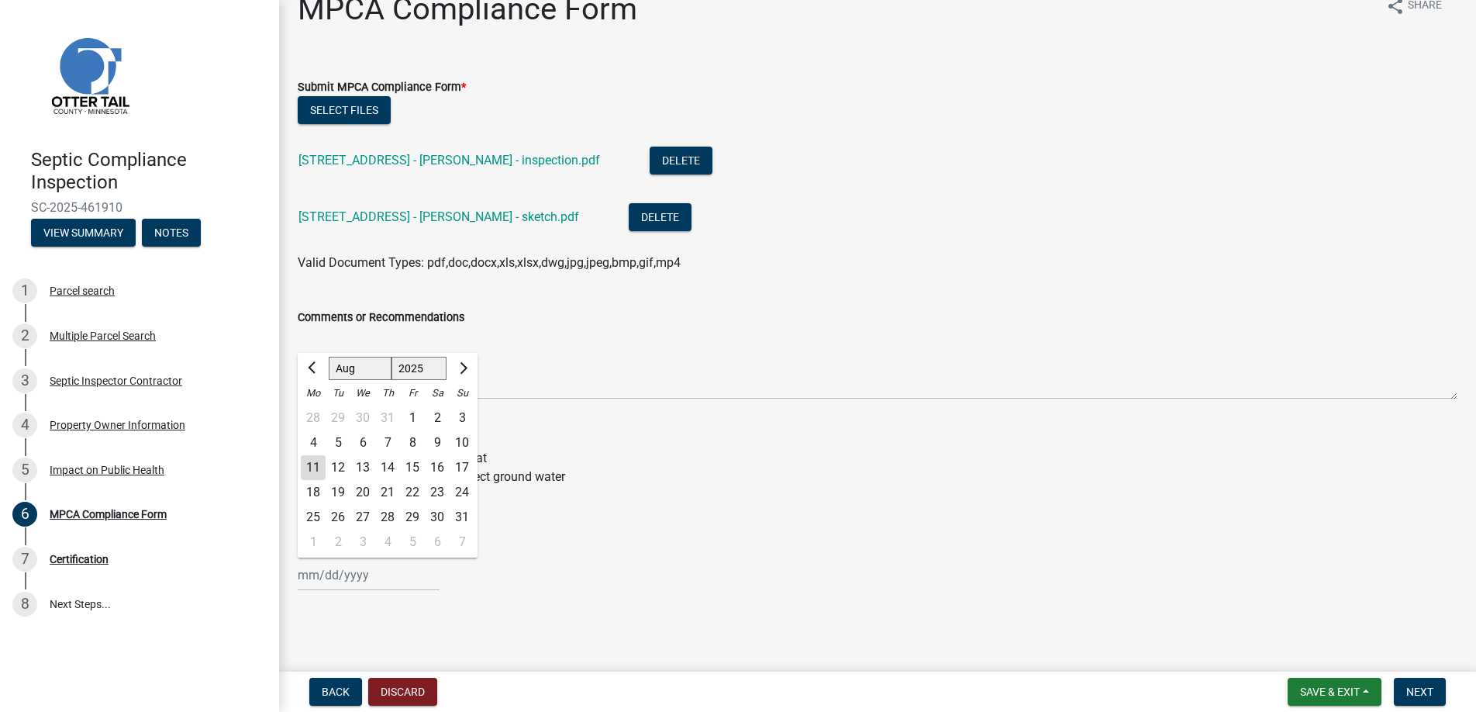
click at [413, 438] on div "8" at bounding box center [412, 442] width 25 height 25
type input "[DATE]"
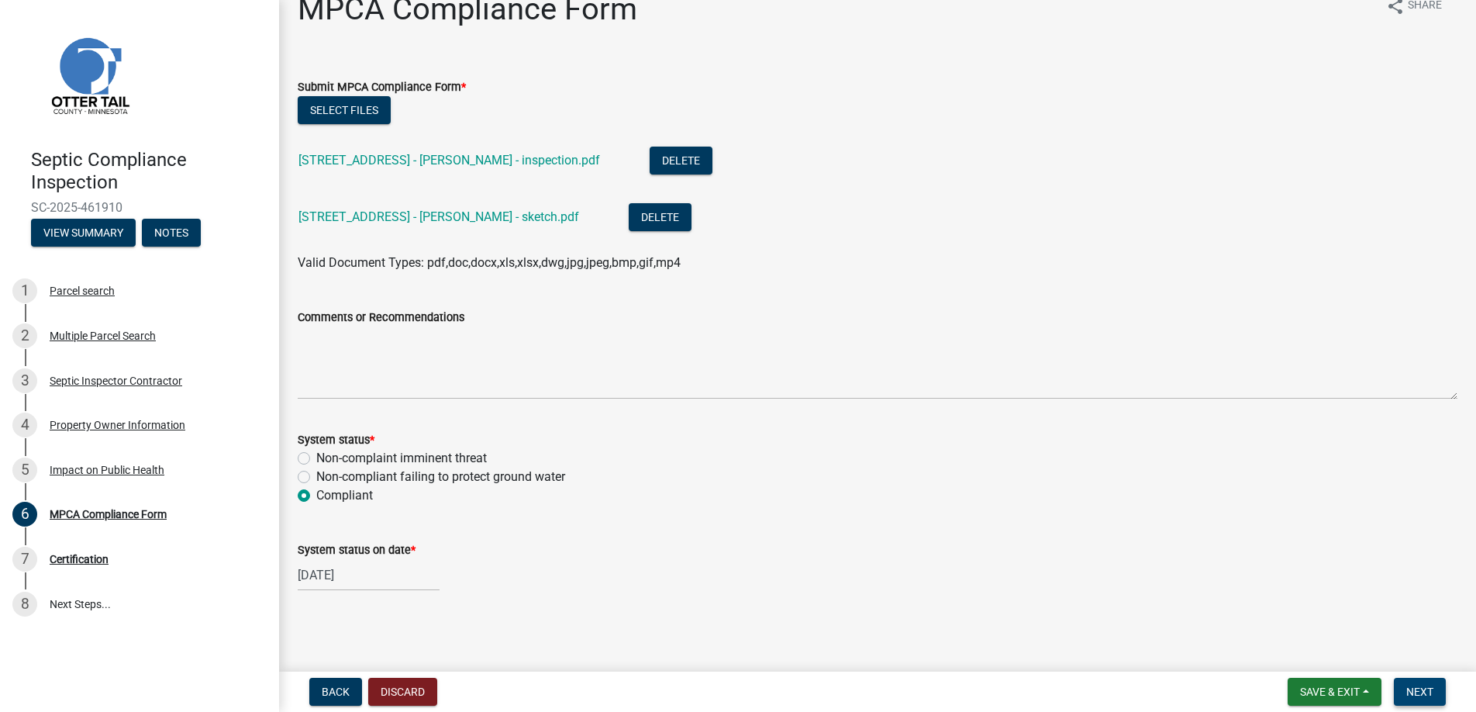
click at [1417, 687] on span "Next" at bounding box center [1419, 691] width 27 height 12
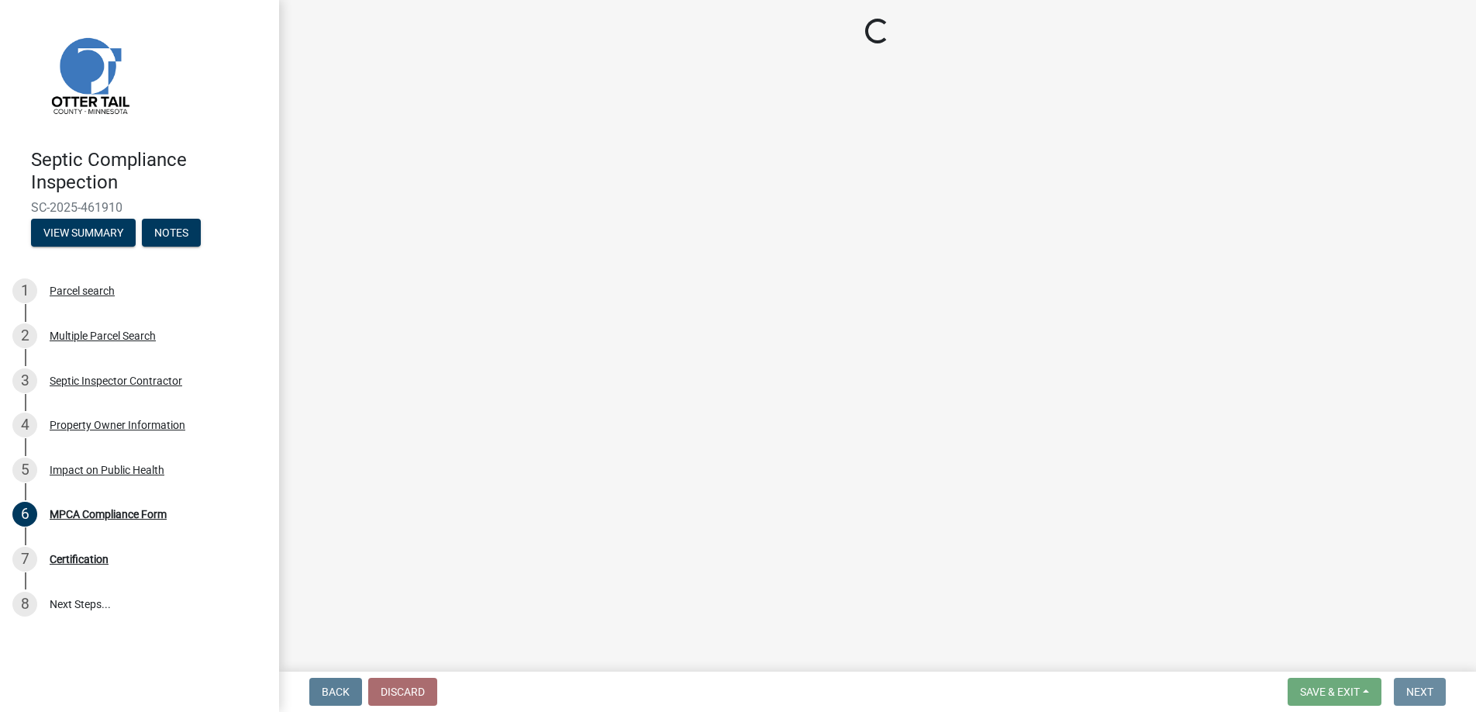
scroll to position [0, 0]
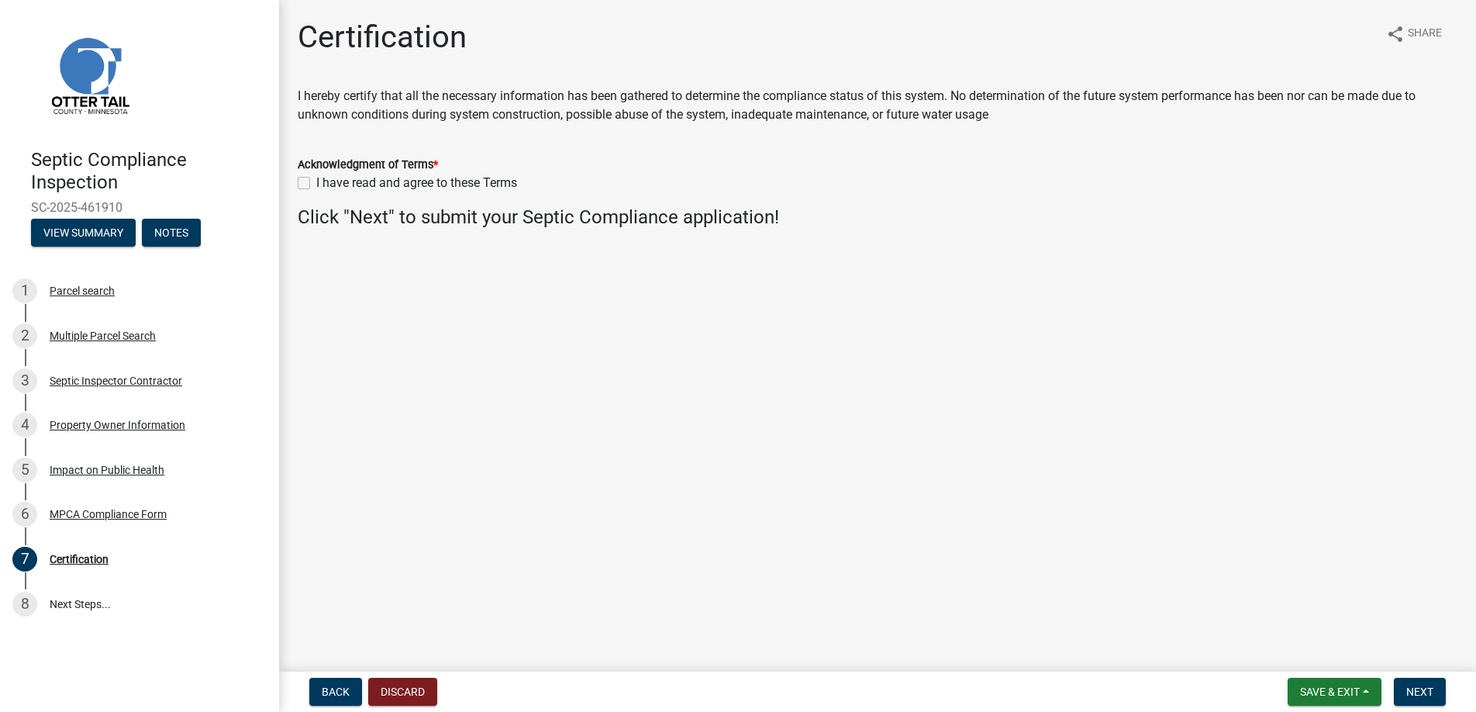
click at [316, 178] on label "I have read and agree to these Terms" at bounding box center [416, 183] width 201 height 19
click at [316, 178] on input "I have read and agree to these Terms" at bounding box center [321, 179] width 10 height 10
checkbox input "true"
click at [1415, 690] on span "Next" at bounding box center [1419, 691] width 27 height 12
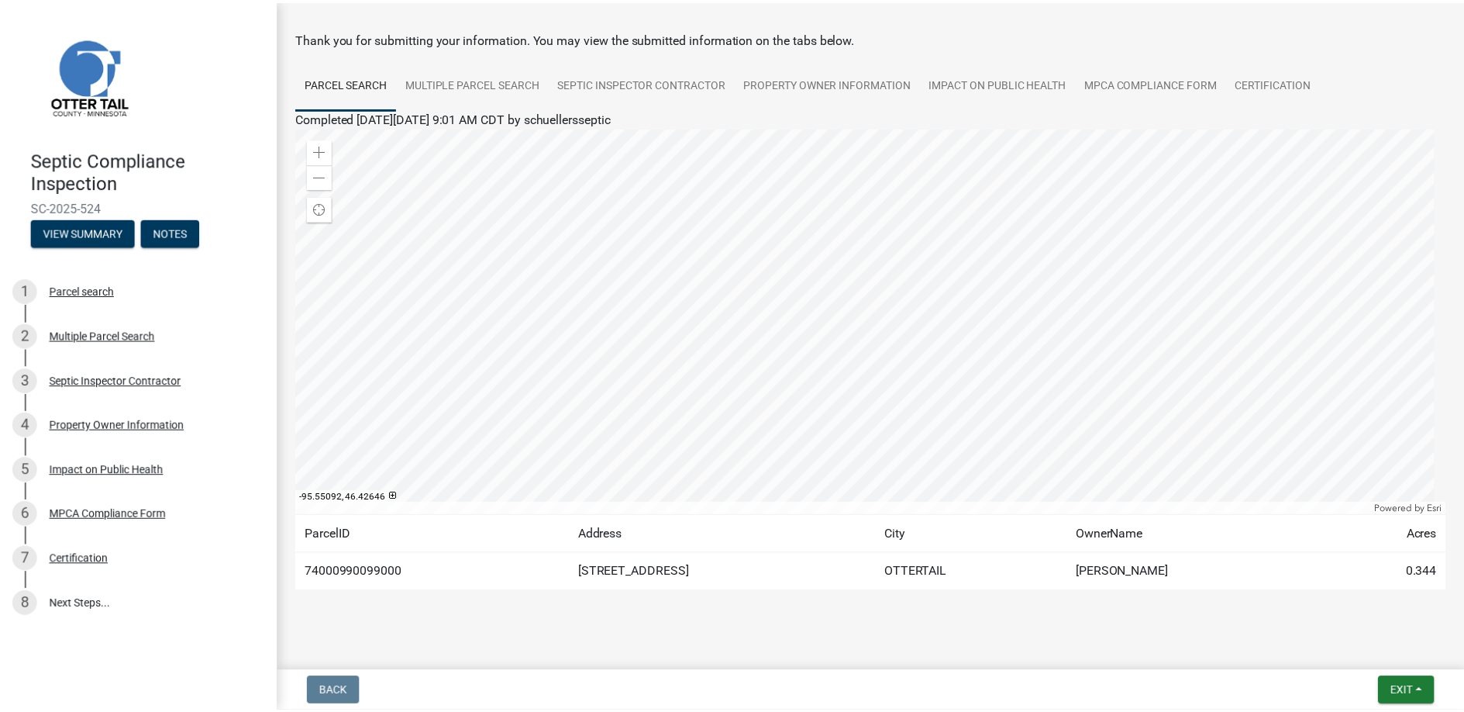
scroll to position [75, 0]
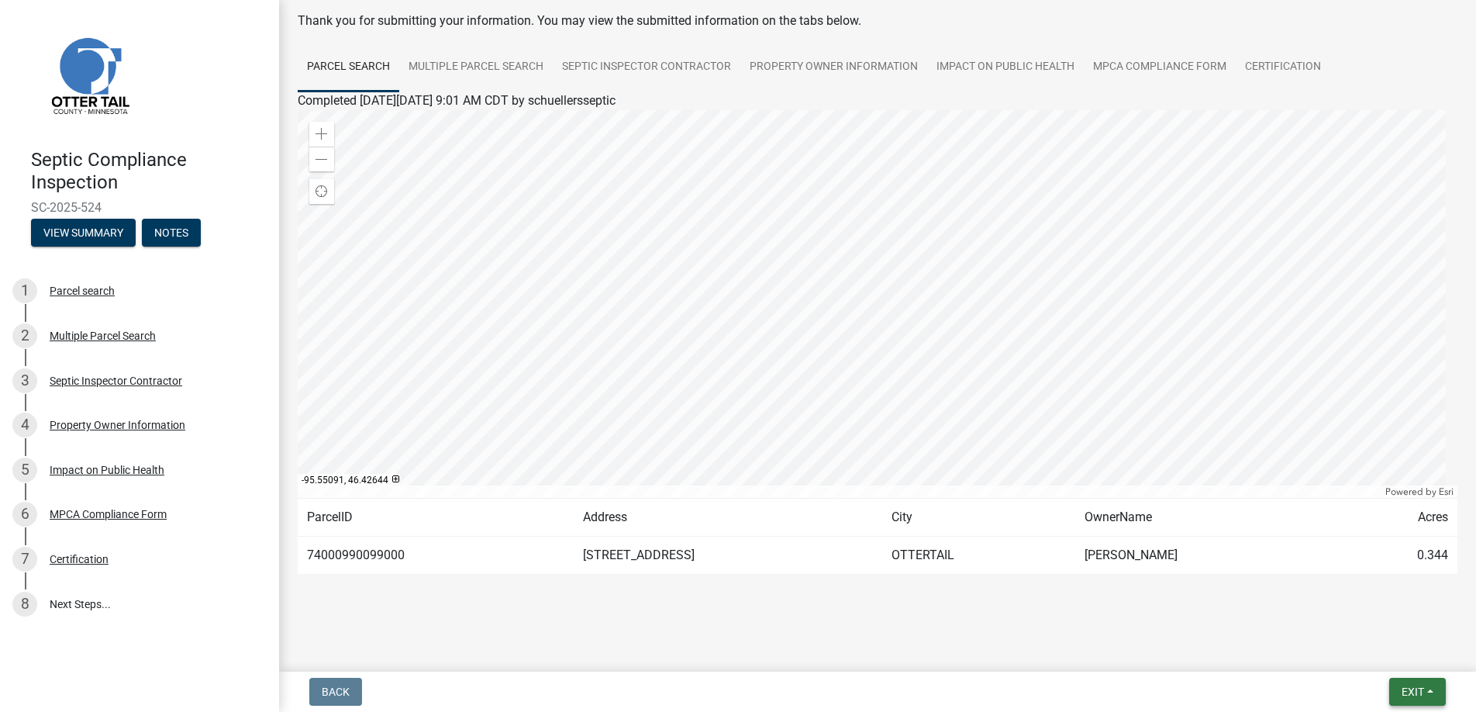
click at [1409, 688] on span "Exit" at bounding box center [1412, 691] width 22 height 12
click at [1373, 647] on button "Save & Exit" at bounding box center [1384, 650] width 124 height 37
